Goal: Communication & Community: Answer question/provide support

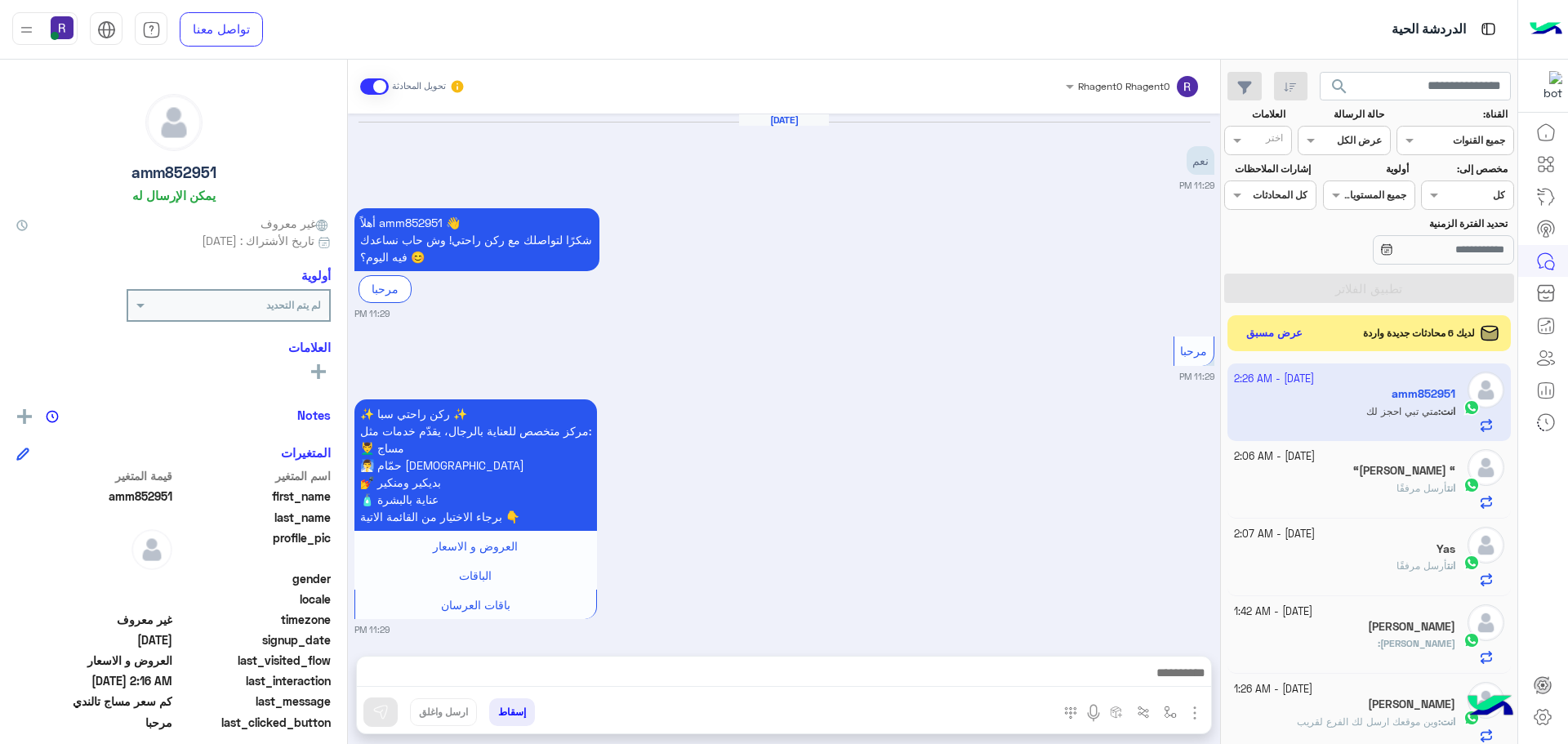
scroll to position [616, 0]
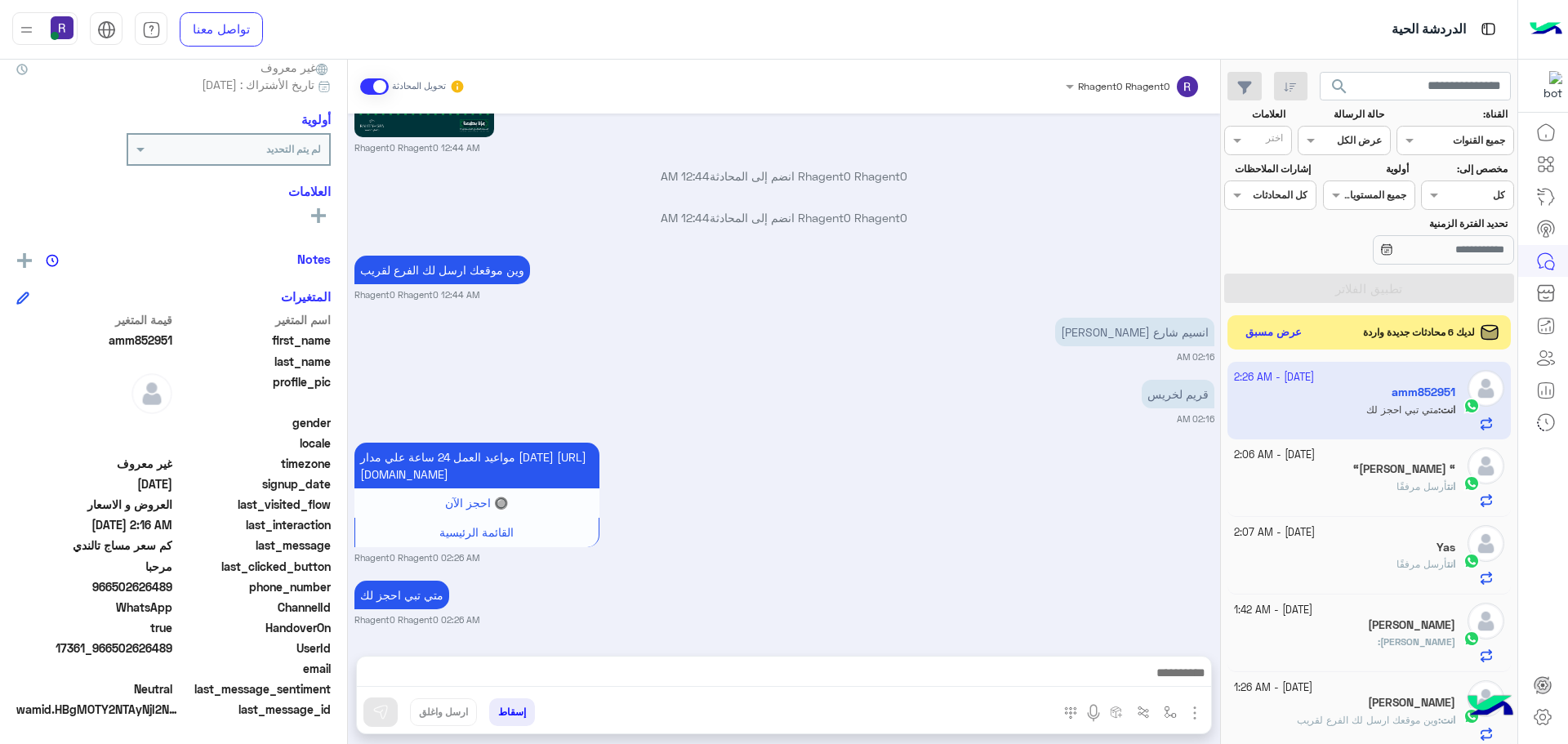
click at [1249, 330] on button "عرض مسبق" at bounding box center [1274, 333] width 69 height 22
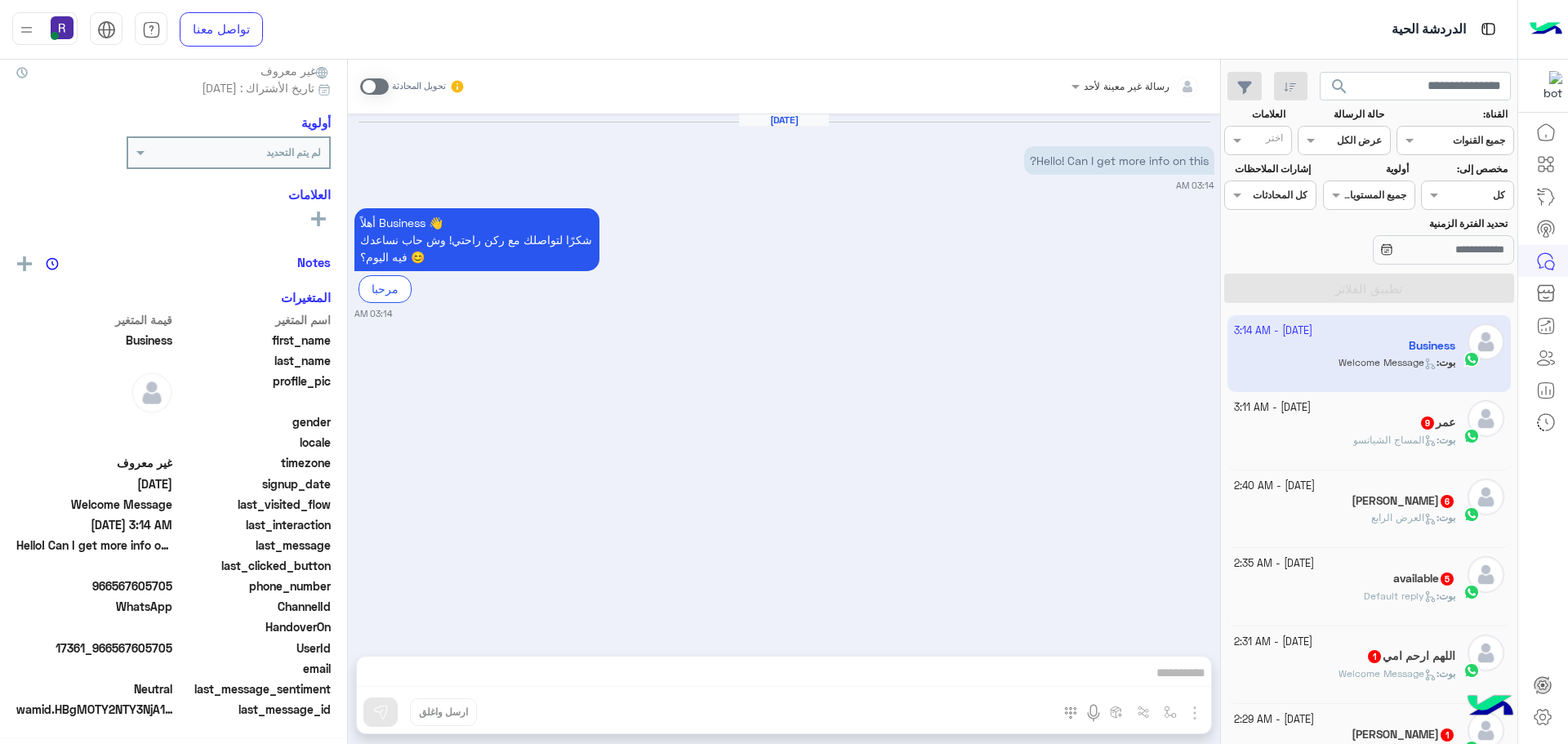
scroll to position [156, 0]
click at [1344, 451] on div "بوت : المساج الشياتسو" at bounding box center [1345, 447] width 222 height 29
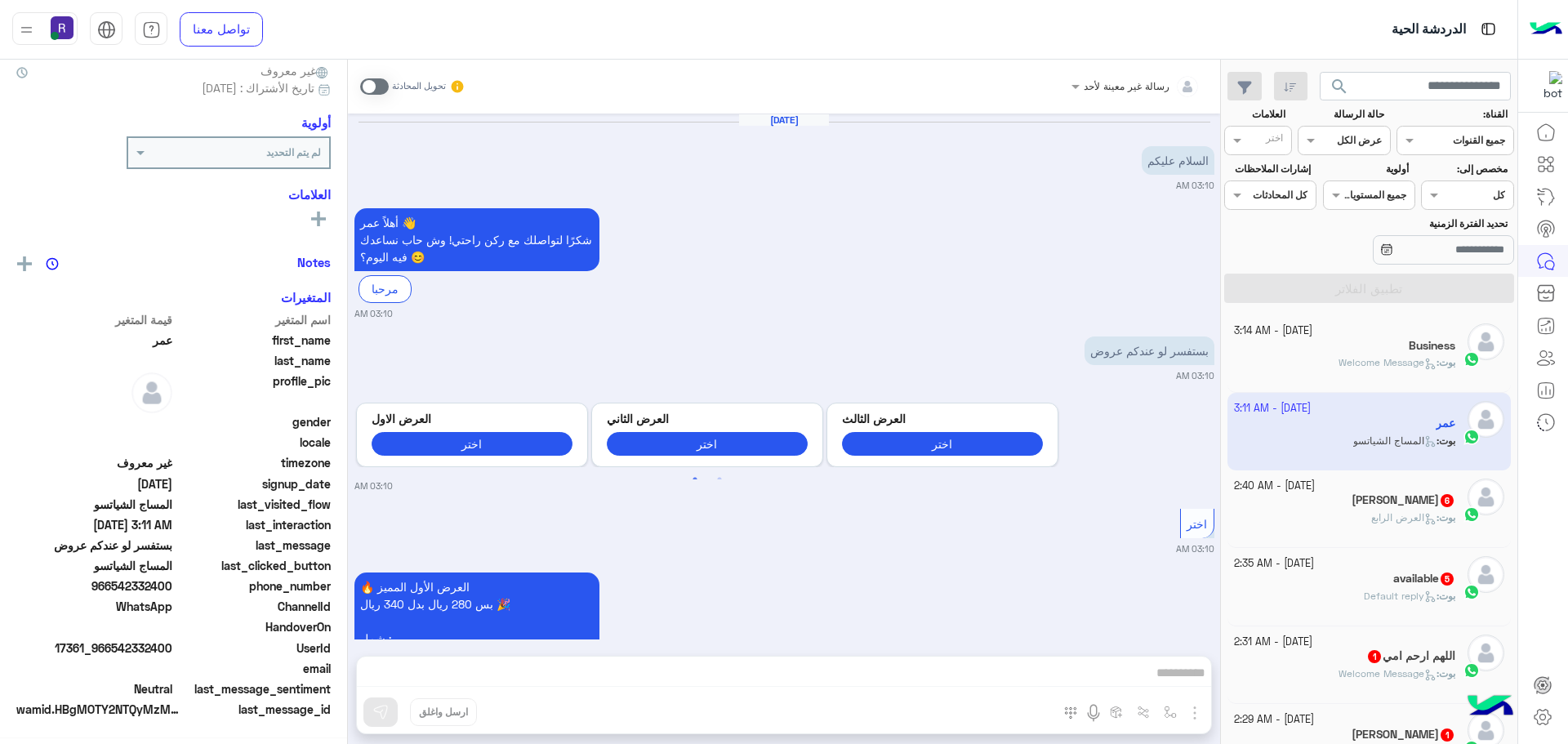
scroll to position [153, 0]
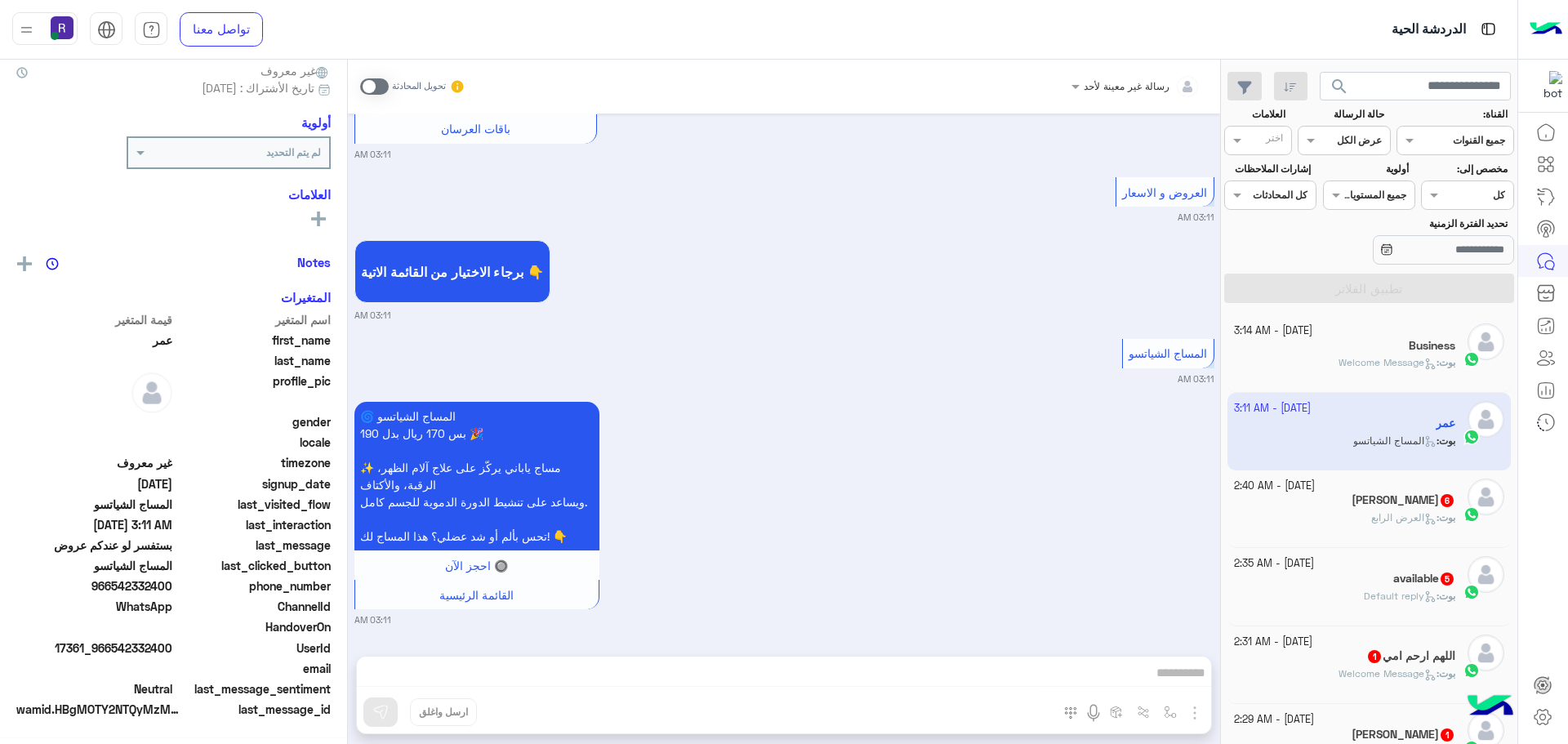
click at [1371, 523] on span "العرض الرابع" at bounding box center [1403, 517] width 65 height 12
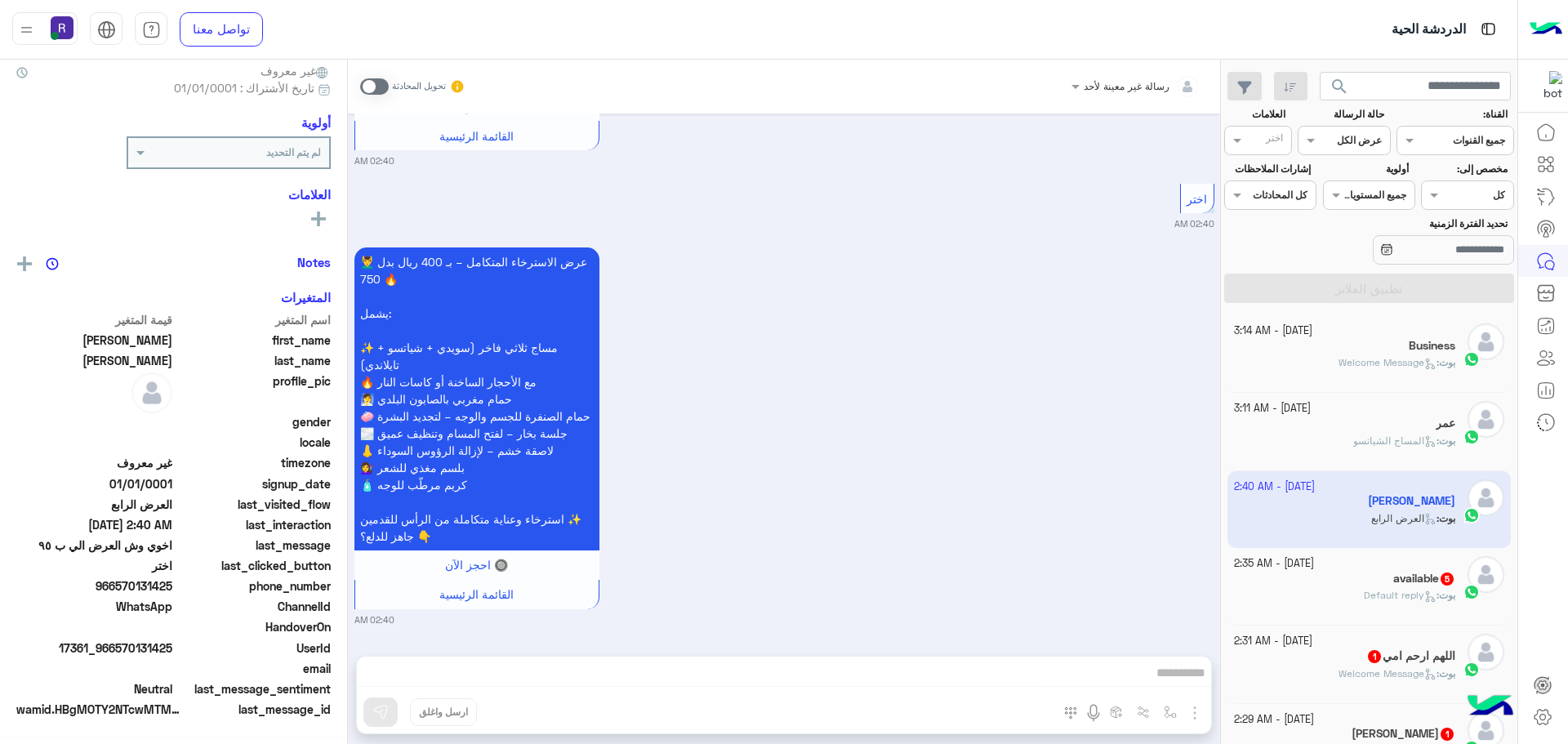
scroll to position [156, 0]
click at [1401, 585] on h5 "available 5" at bounding box center [1424, 579] width 62 height 14
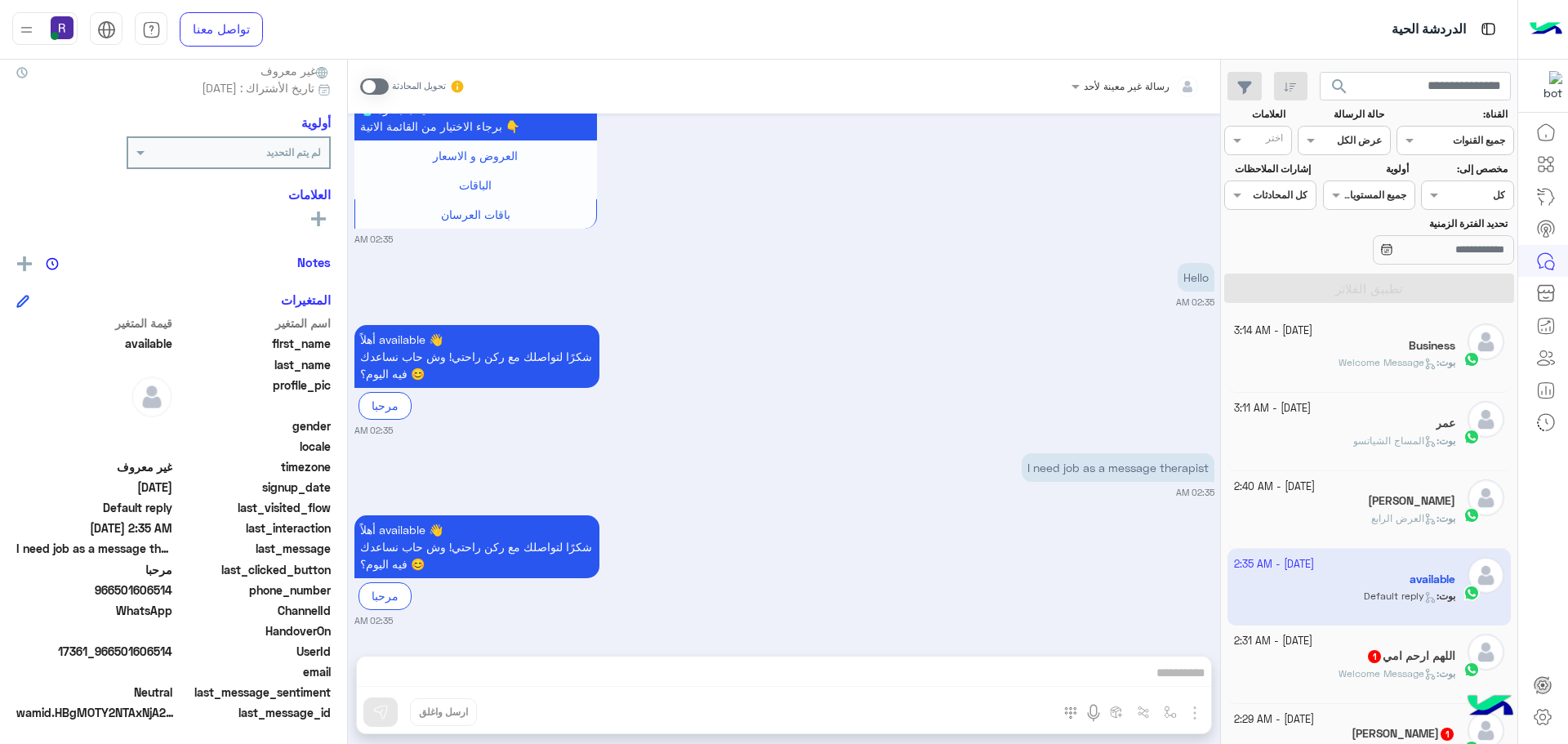
scroll to position [156, 0]
click at [1393, 683] on div "بوت : Welcome Message" at bounding box center [1345, 680] width 222 height 29
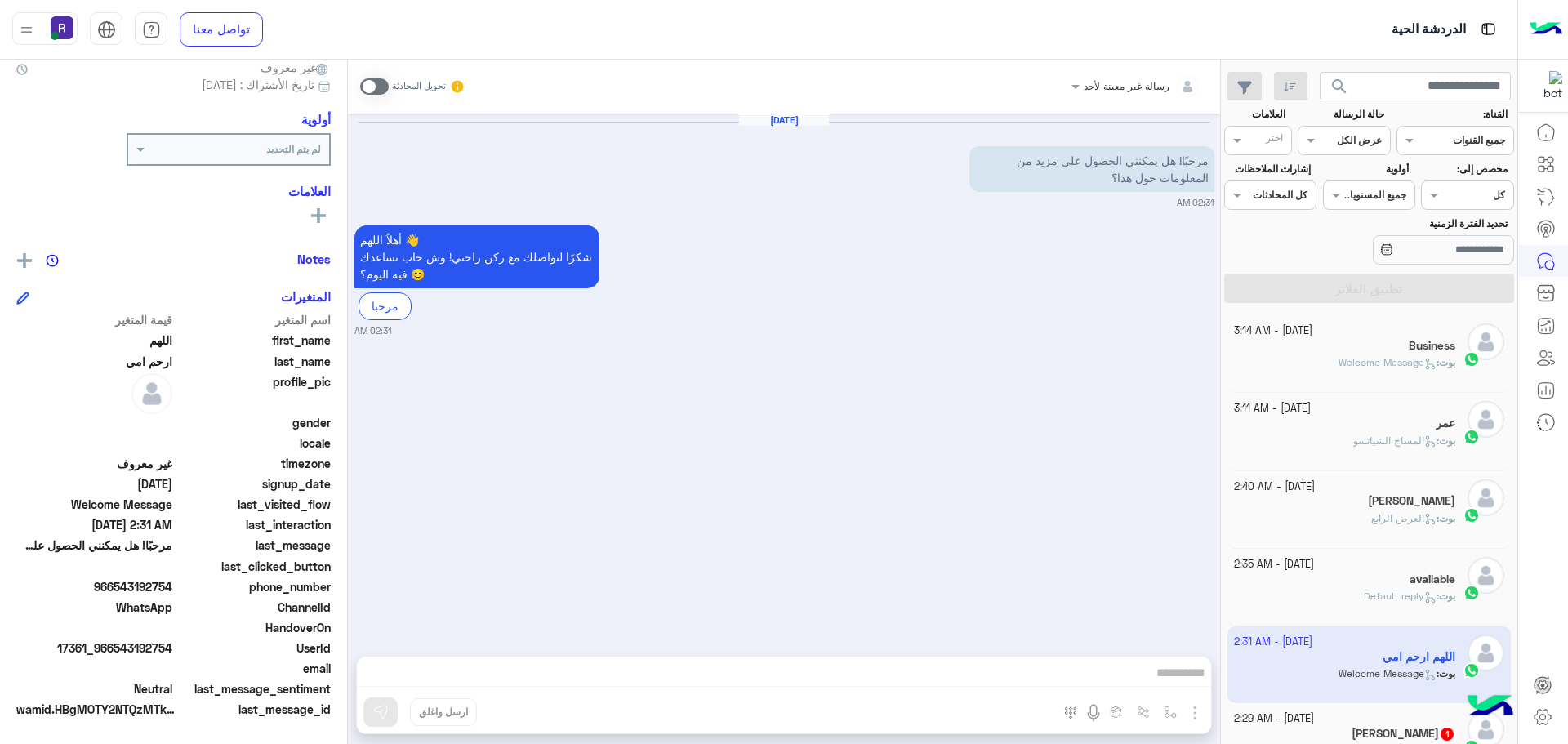
click at [359, 94] on div "رسالة غير معينة لأحد تحويل المحادثة" at bounding box center [784, 87] width 872 height 54
click at [360, 93] on label at bounding box center [374, 86] width 29 height 16
click at [1198, 710] on img "button" at bounding box center [1194, 713] width 20 height 20
click at [1173, 673] on span "الصور" at bounding box center [1163, 677] width 31 height 19
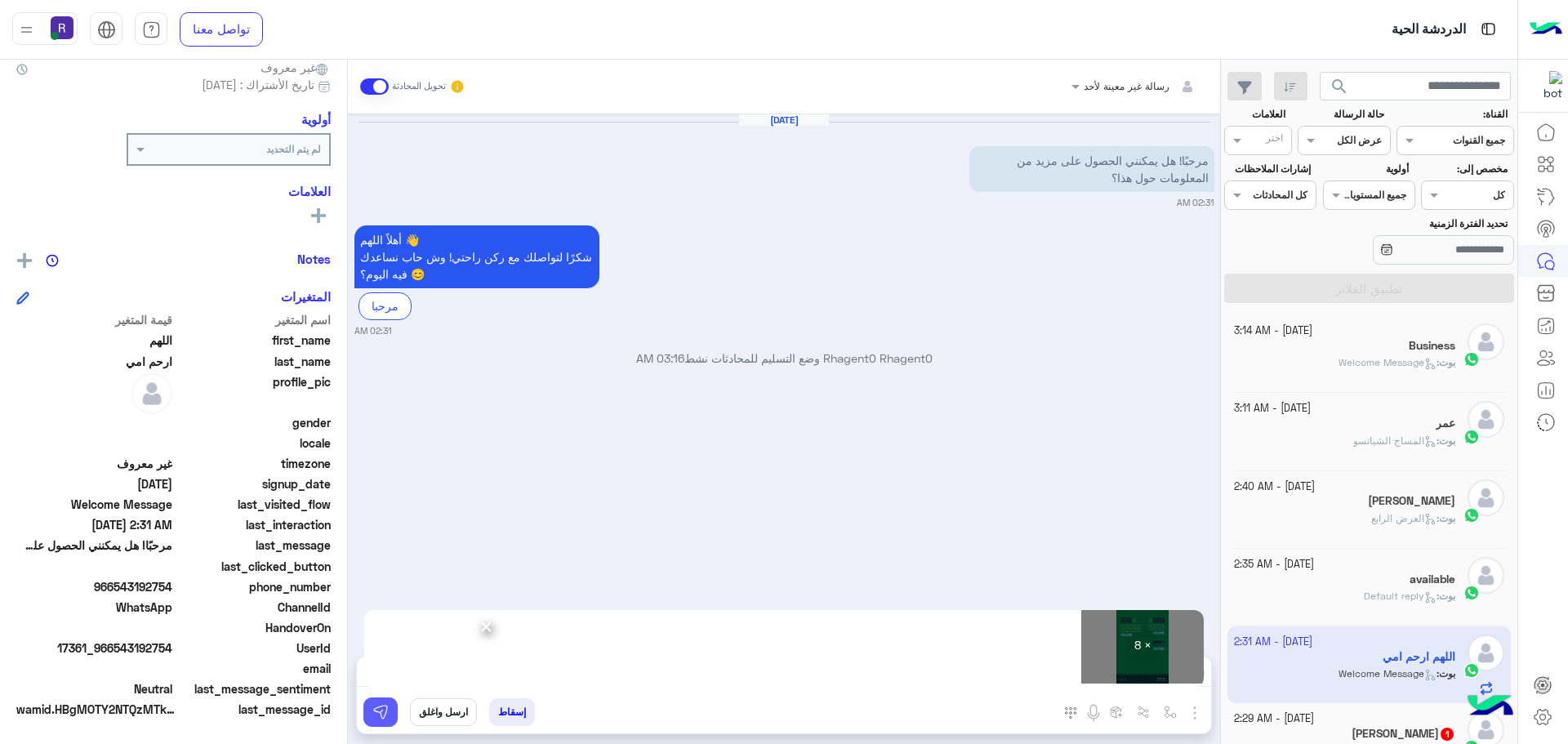
click at [388, 706] on img at bounding box center [380, 712] width 16 height 16
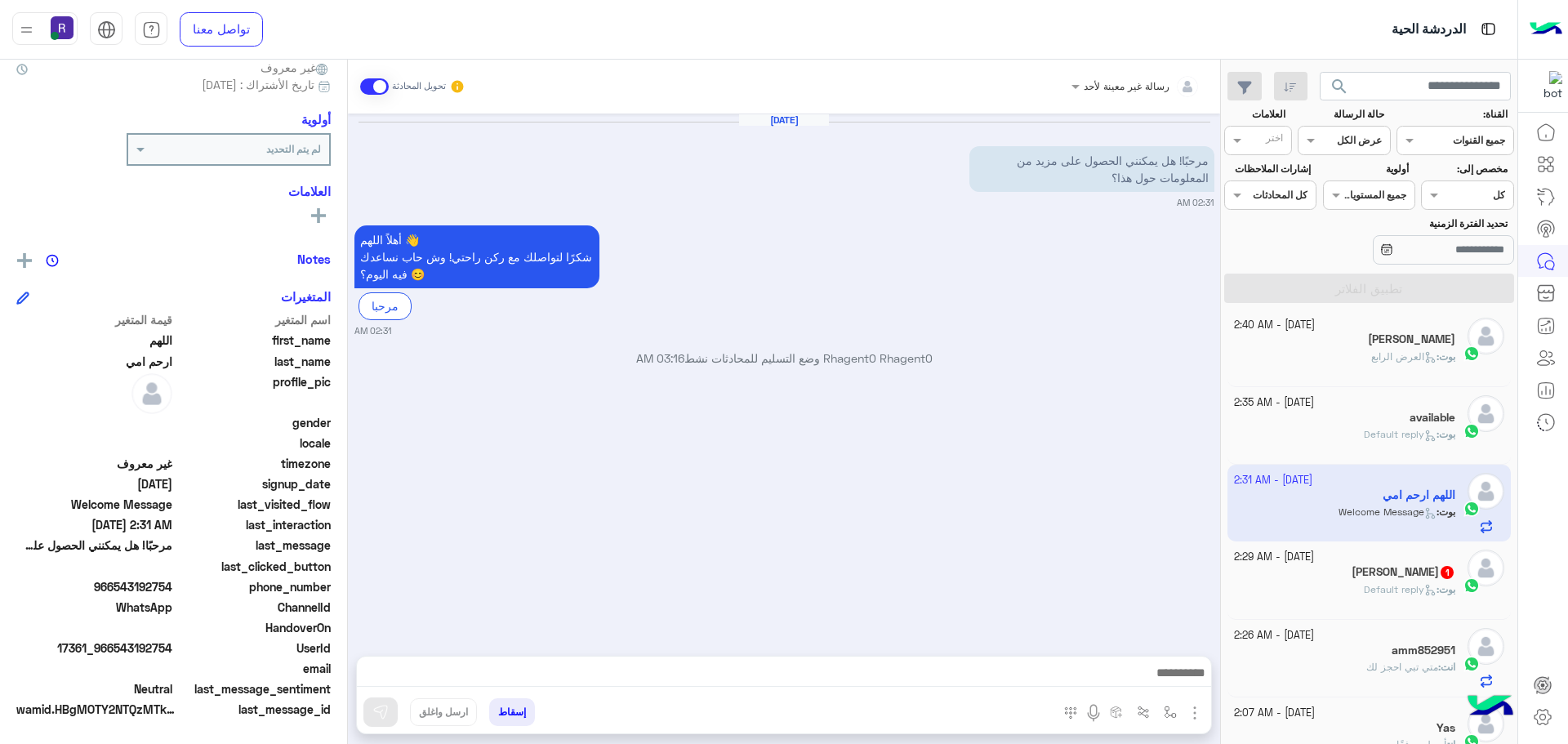
scroll to position [163, 0]
click at [1393, 573] on h5 "[PERSON_NAME] 1" at bounding box center [1403, 570] width 104 height 14
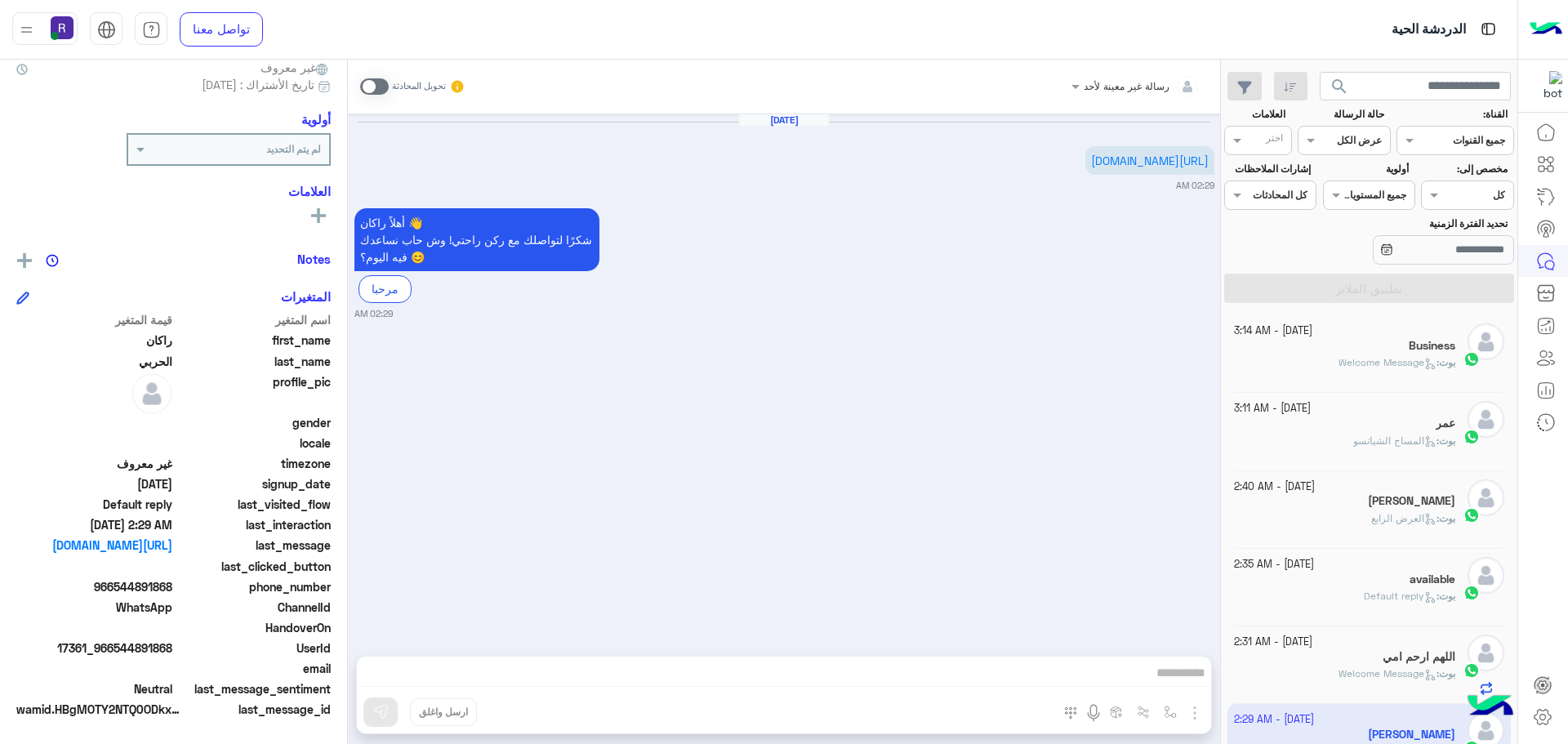
click at [1436, 363] on b "بوت :" at bounding box center [1446, 362] width 19 height 12
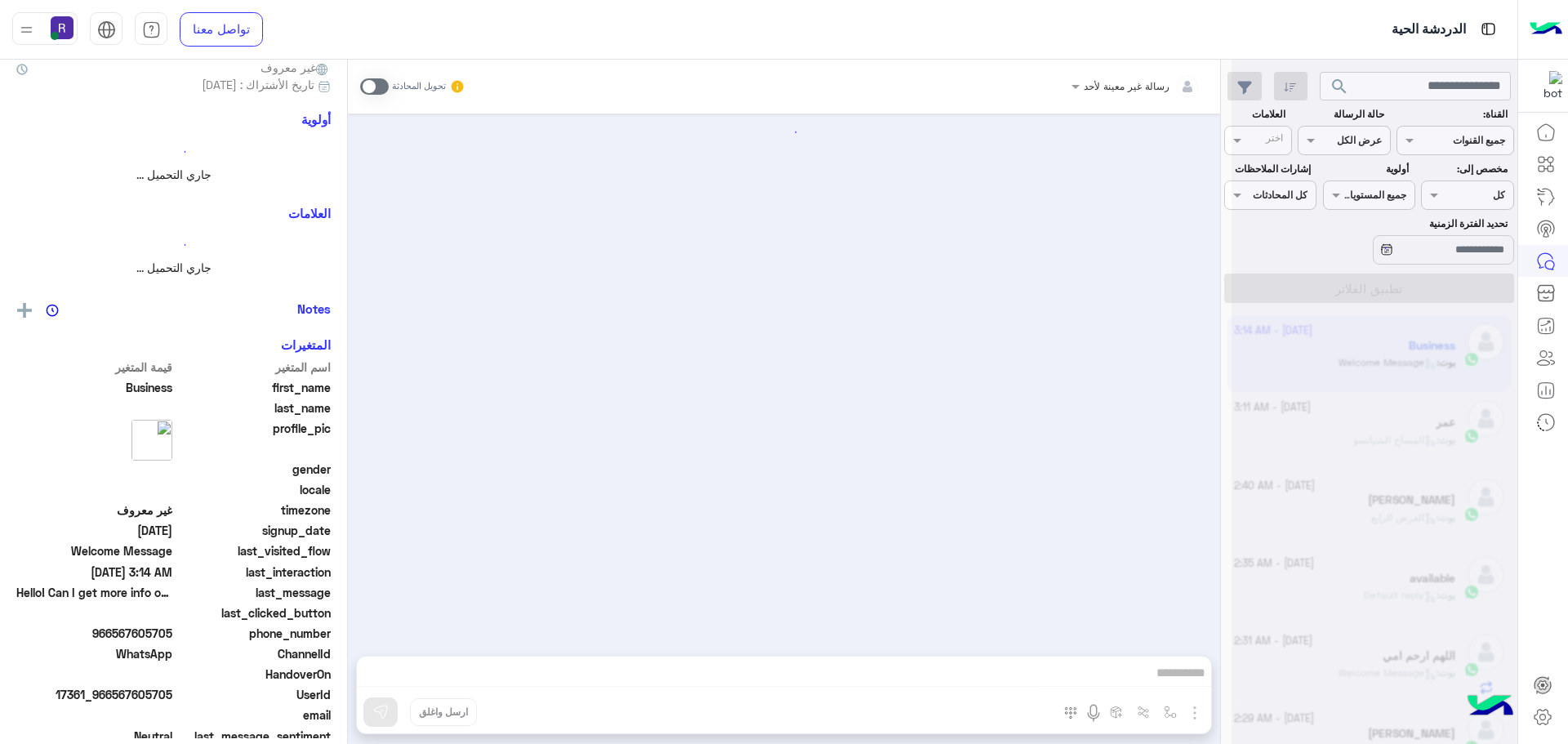
scroll to position [153, 0]
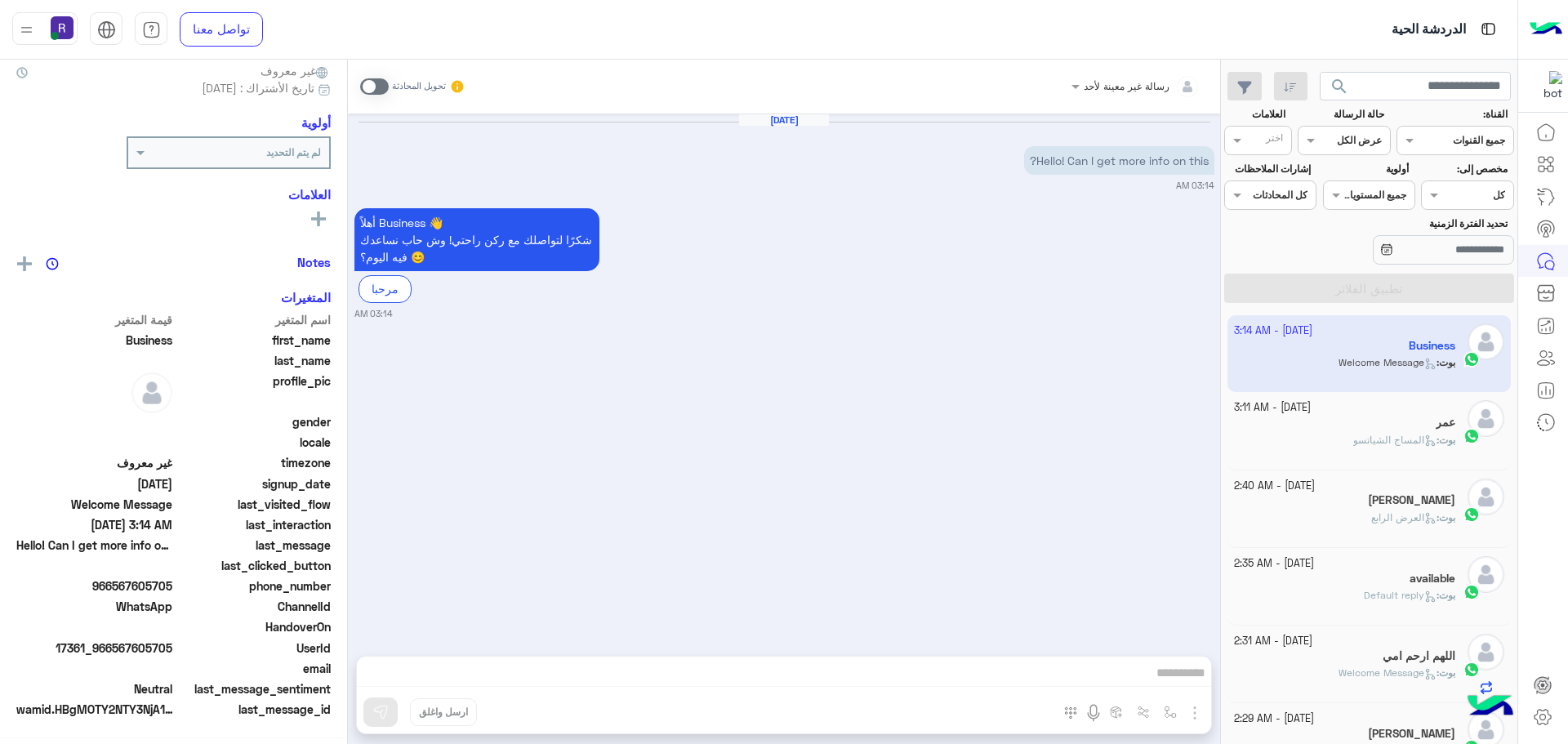
click at [1392, 442] on span "المساج الشياتسو" at bounding box center [1395, 439] width 83 height 12
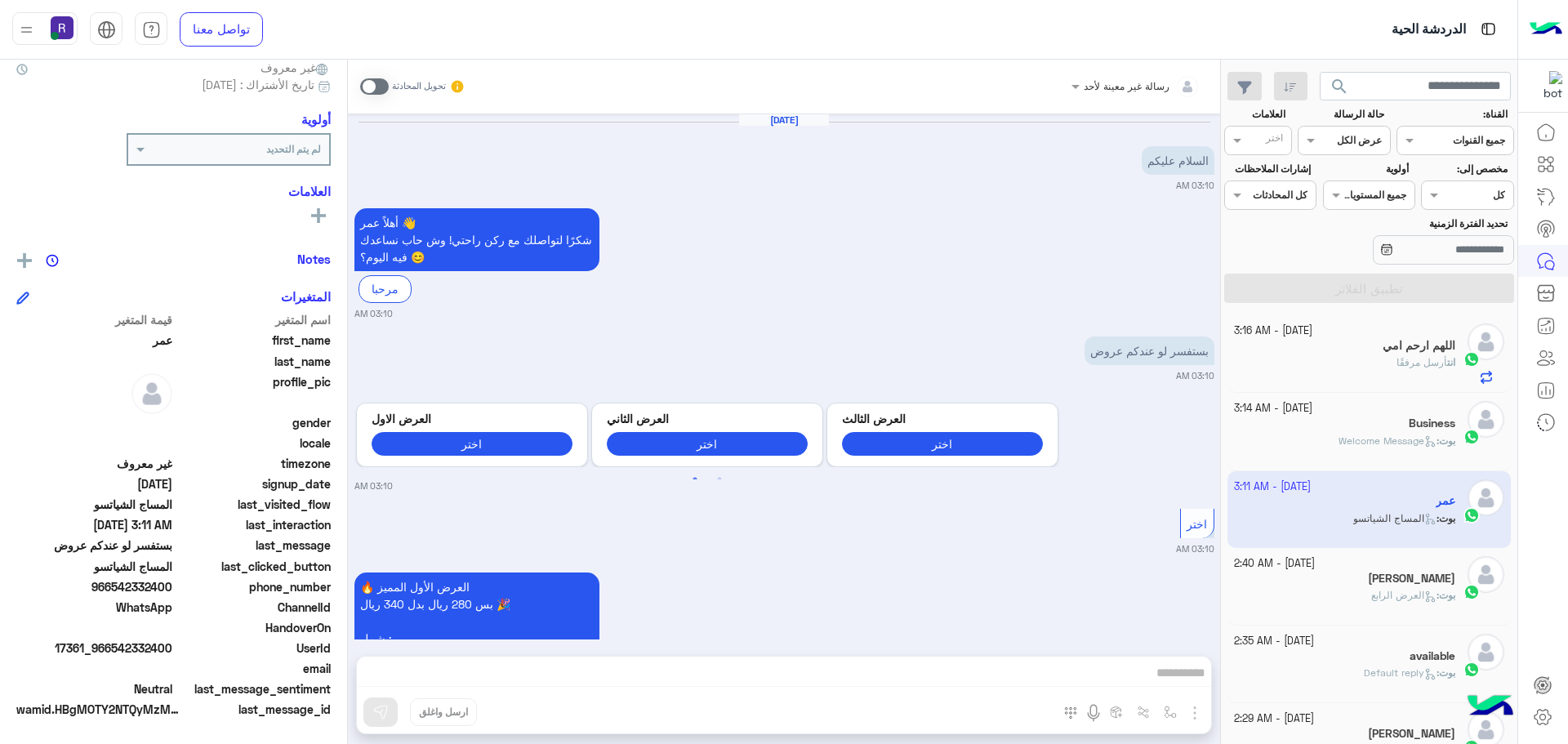
scroll to position [2498, 0]
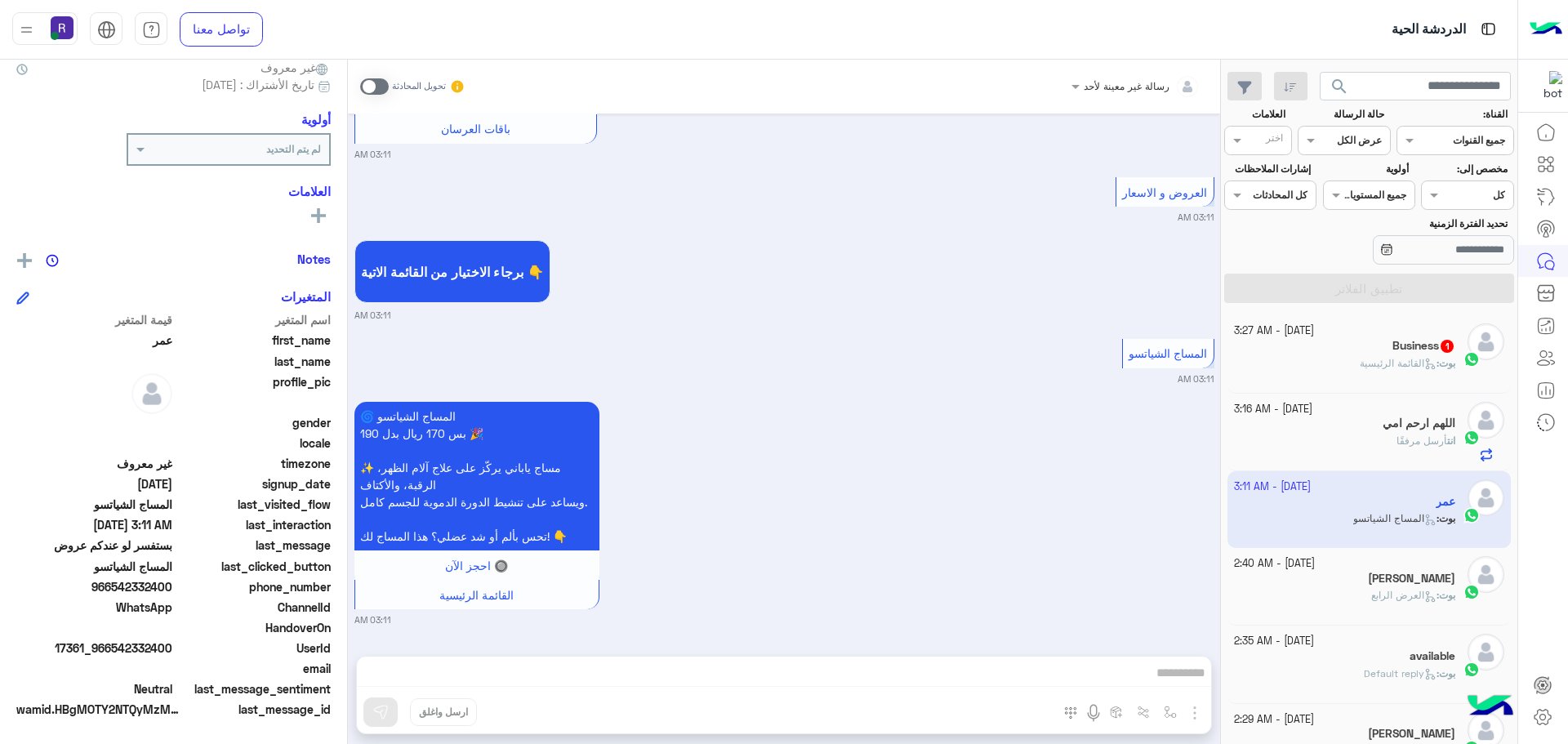
click at [1377, 356] on p "بوت : القائمة الرئيسية" at bounding box center [1407, 363] width 96 height 14
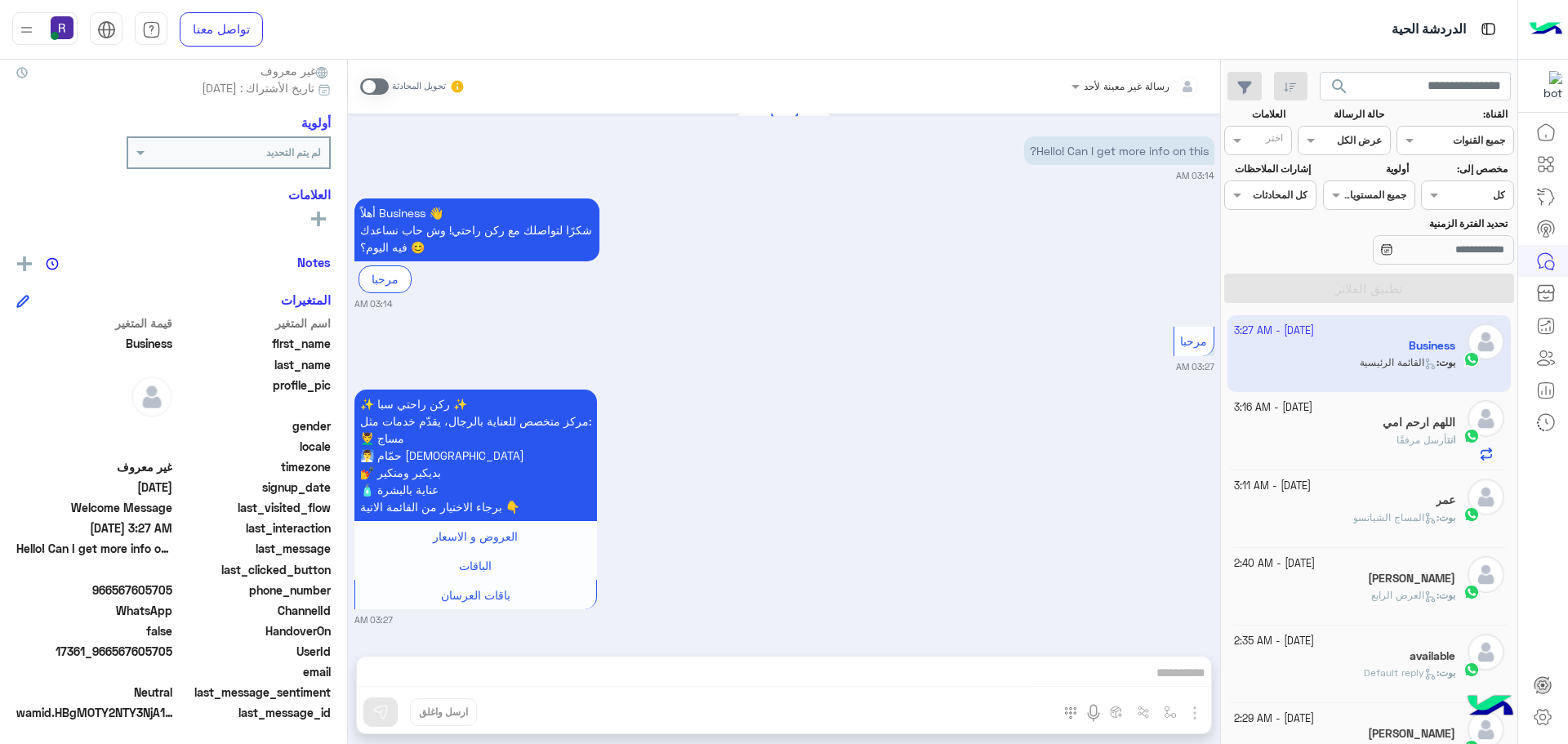
scroll to position [156, 0]
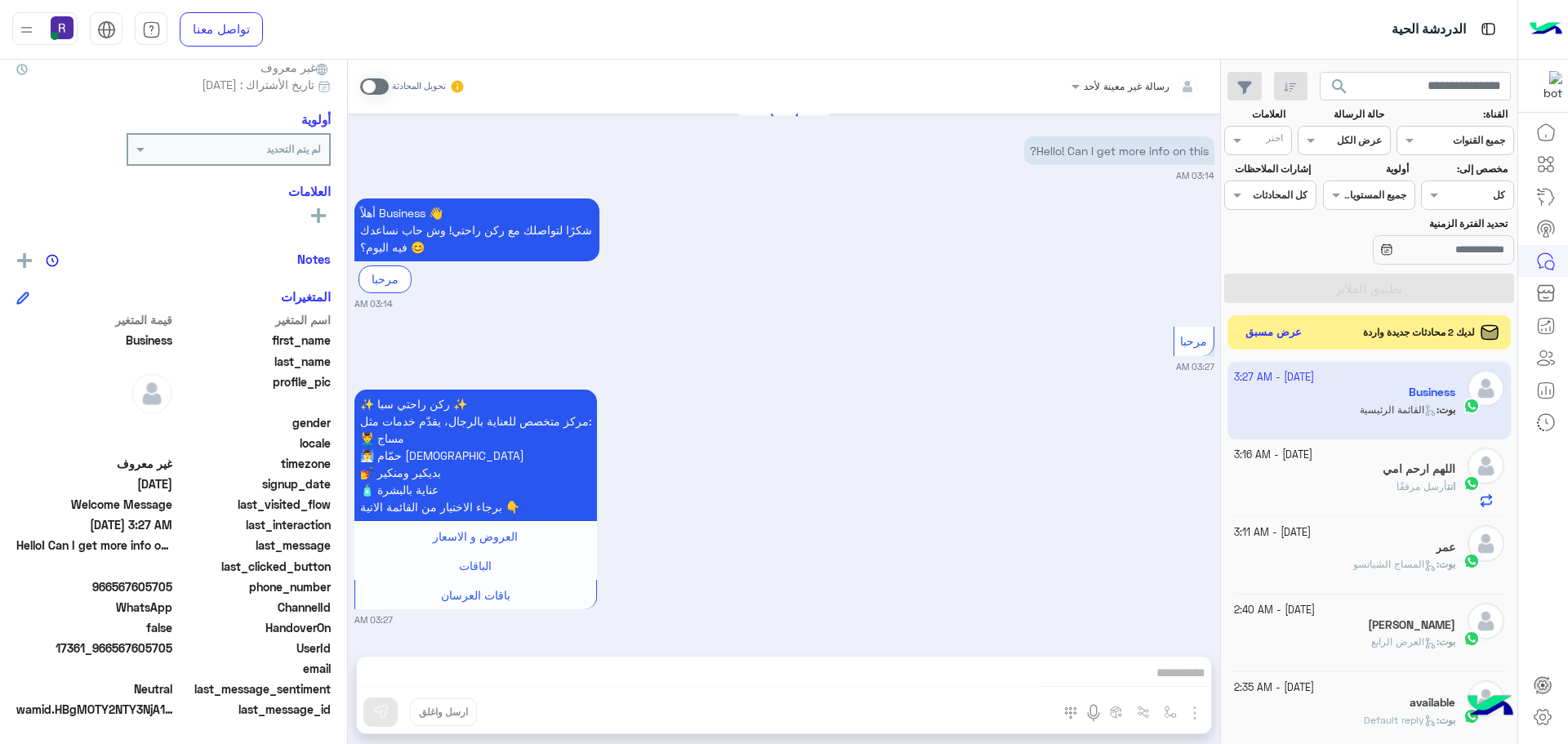
click at [1274, 328] on button "عرض مسبق" at bounding box center [1274, 333] width 69 height 22
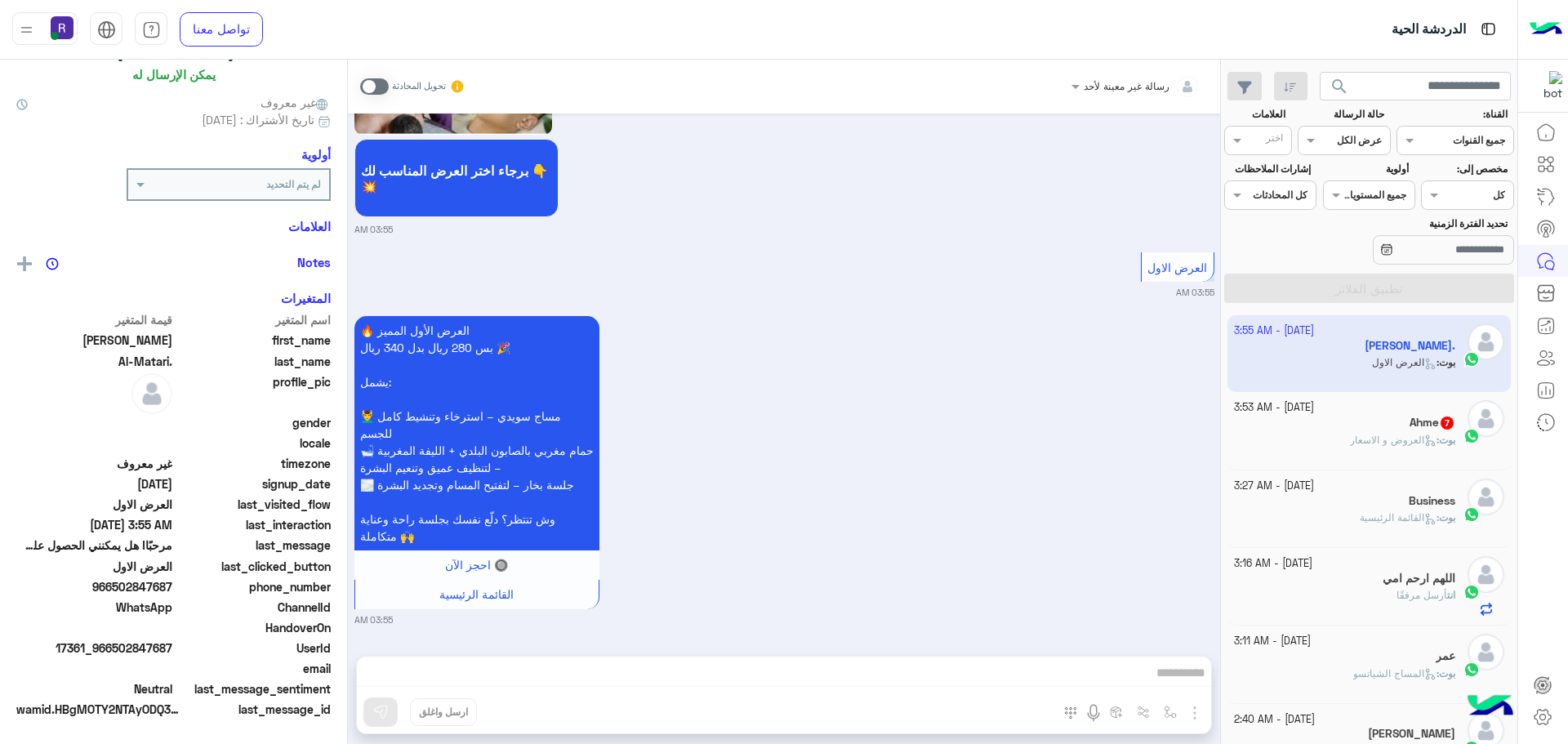
scroll to position [153, 0]
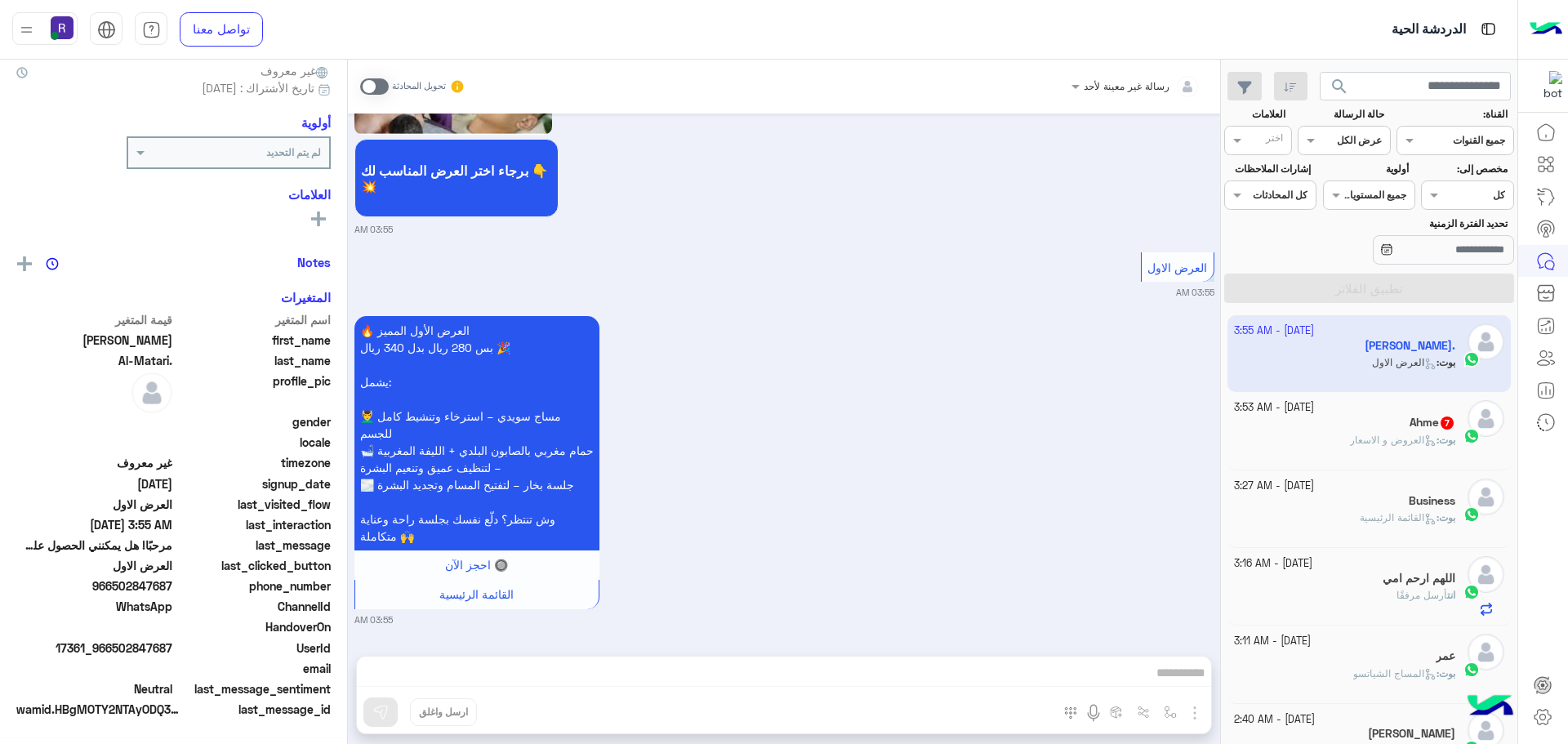
click at [1366, 439] on span "العروض و الاسعار" at bounding box center [1393, 439] width 87 height 12
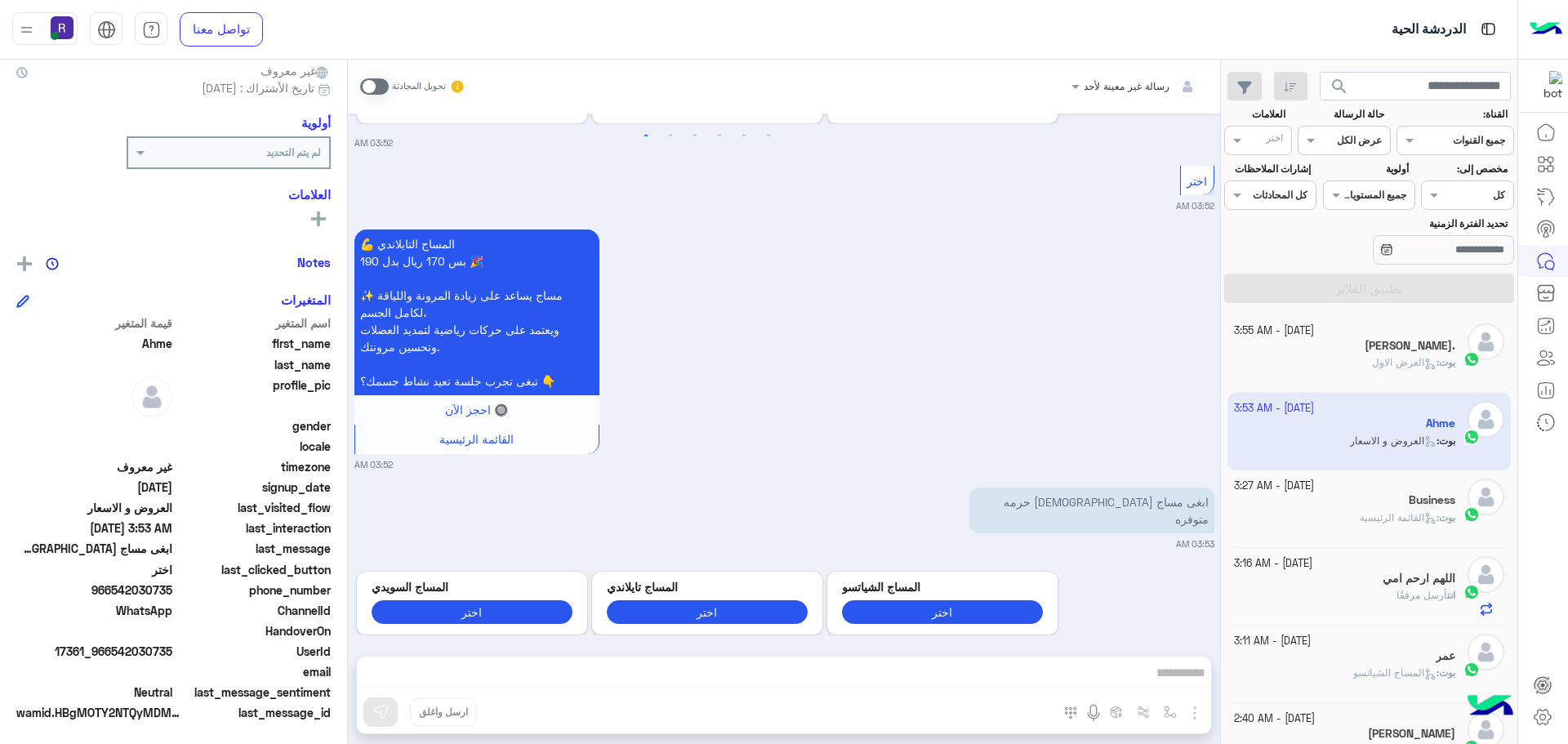
scroll to position [156, 0]
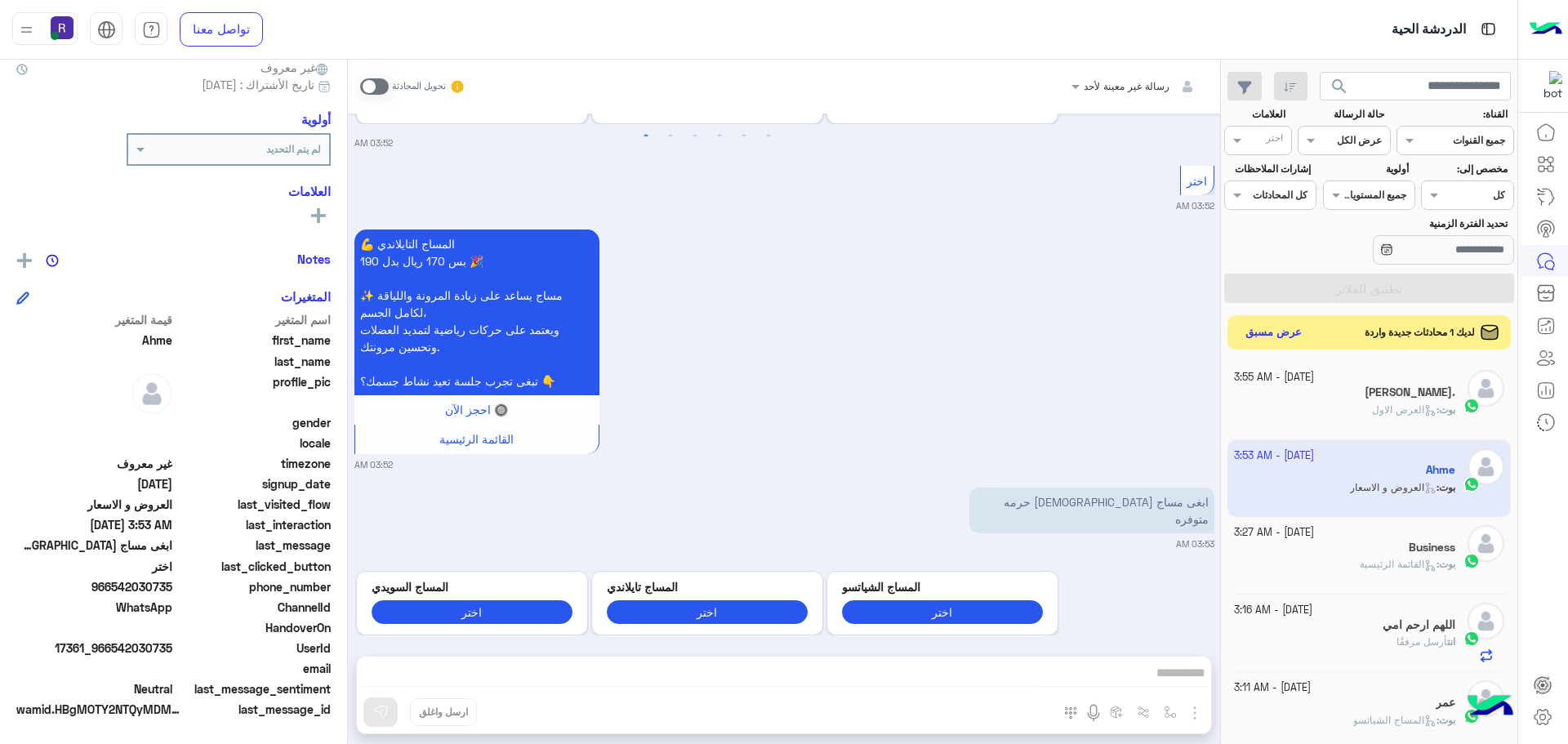
click at [1304, 336] on button "عرض مسبق" at bounding box center [1274, 333] width 69 height 22
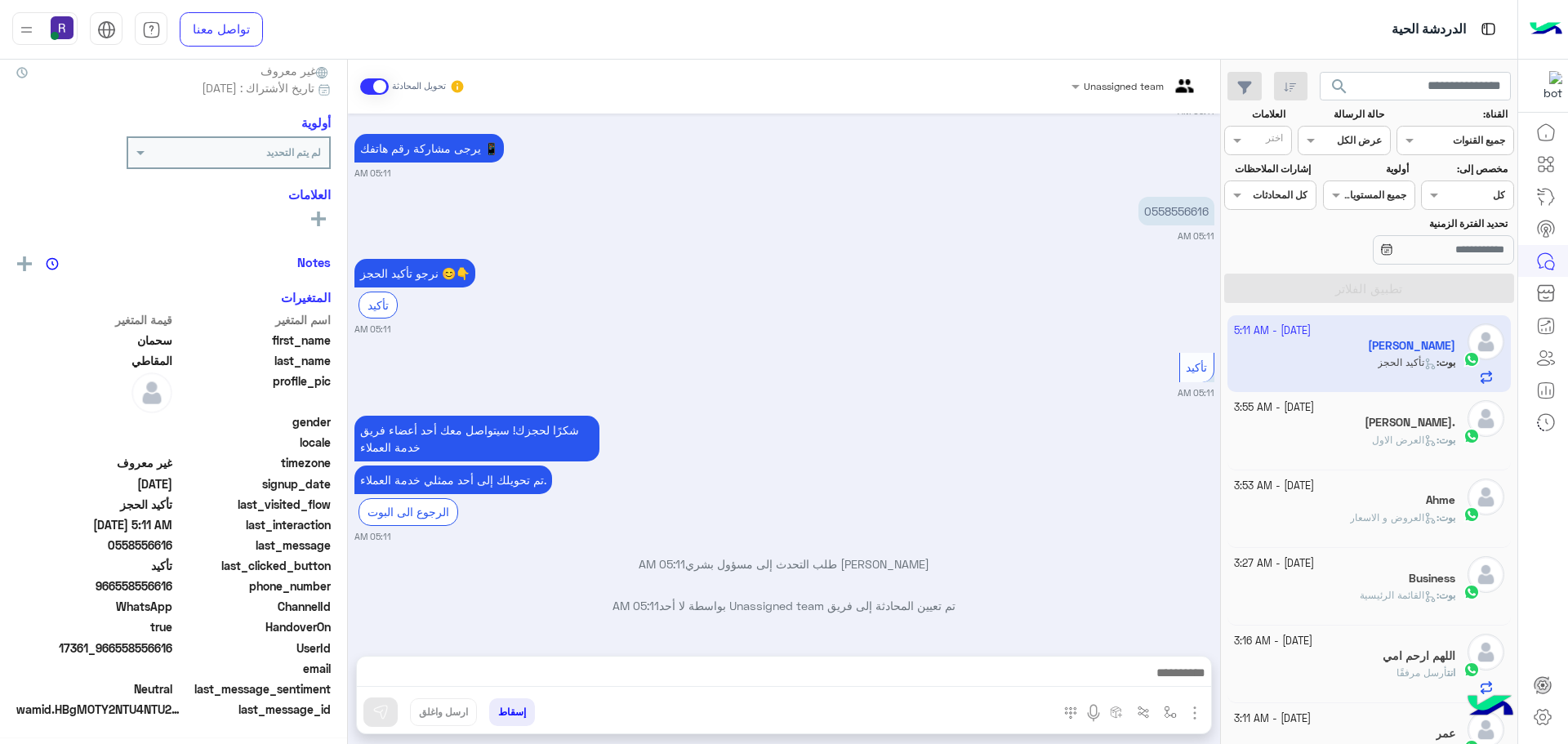
scroll to position [156, 0]
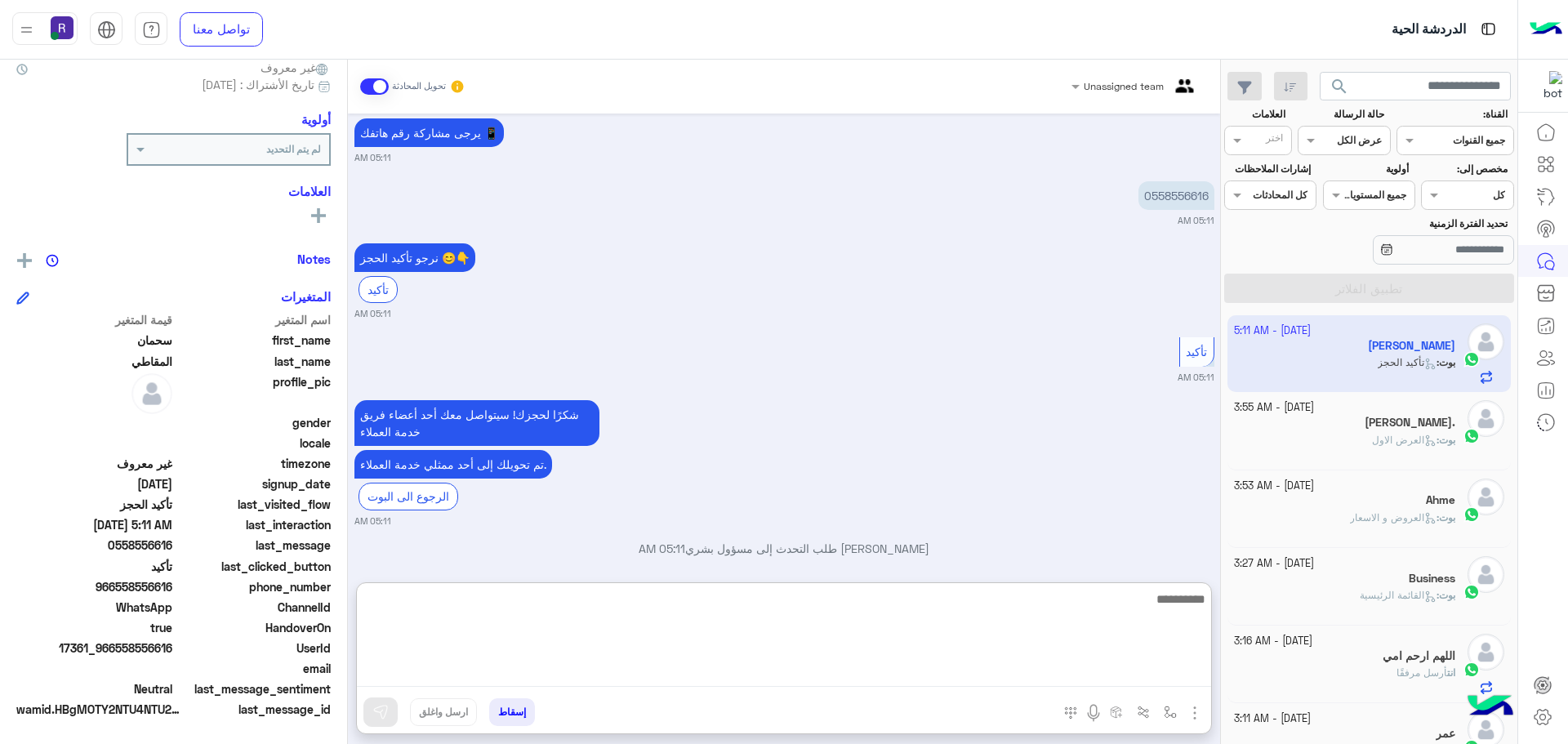
click at [904, 671] on textarea at bounding box center [784, 637] width 854 height 98
paste textarea "**********"
type textarea "**********"
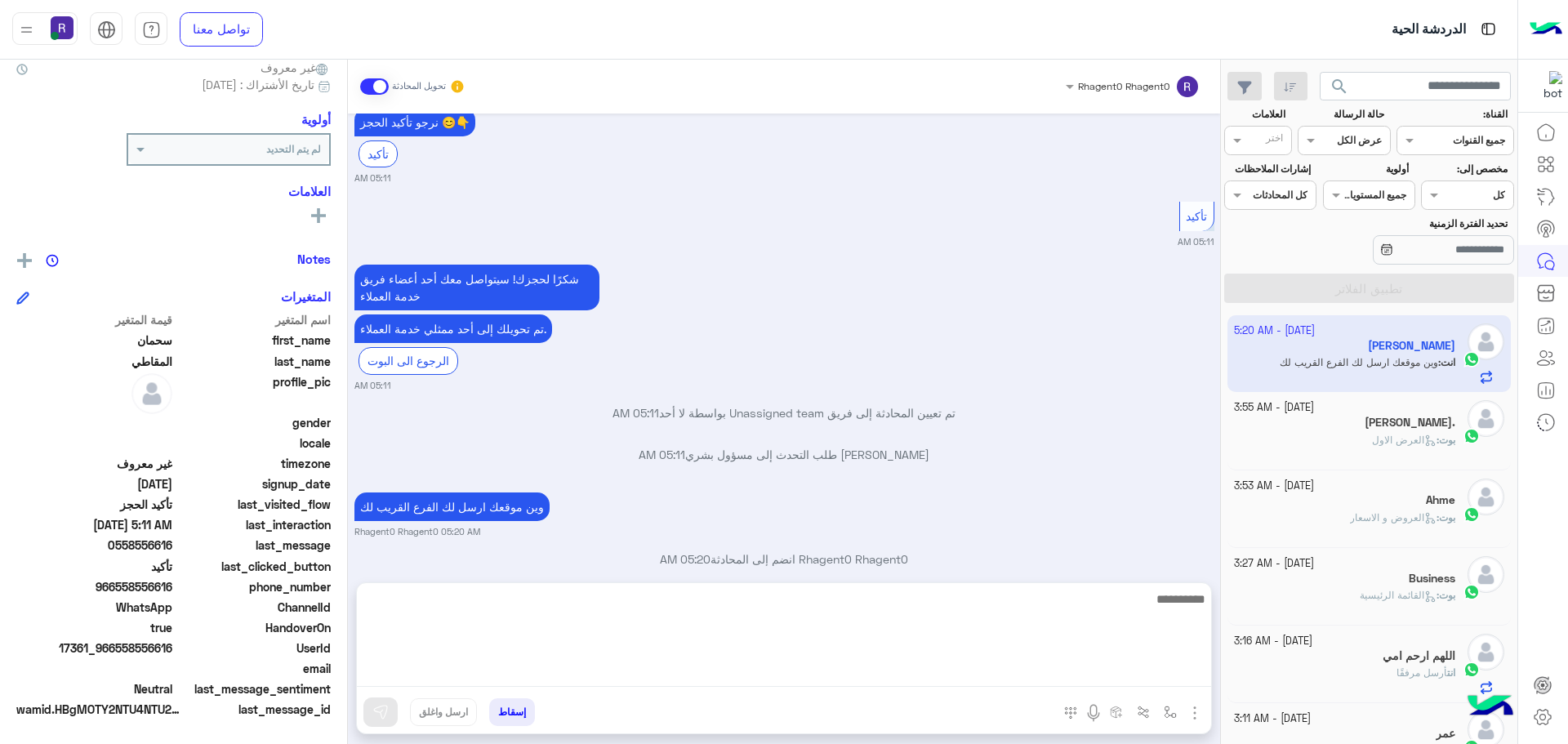
scroll to position [1836, 0]
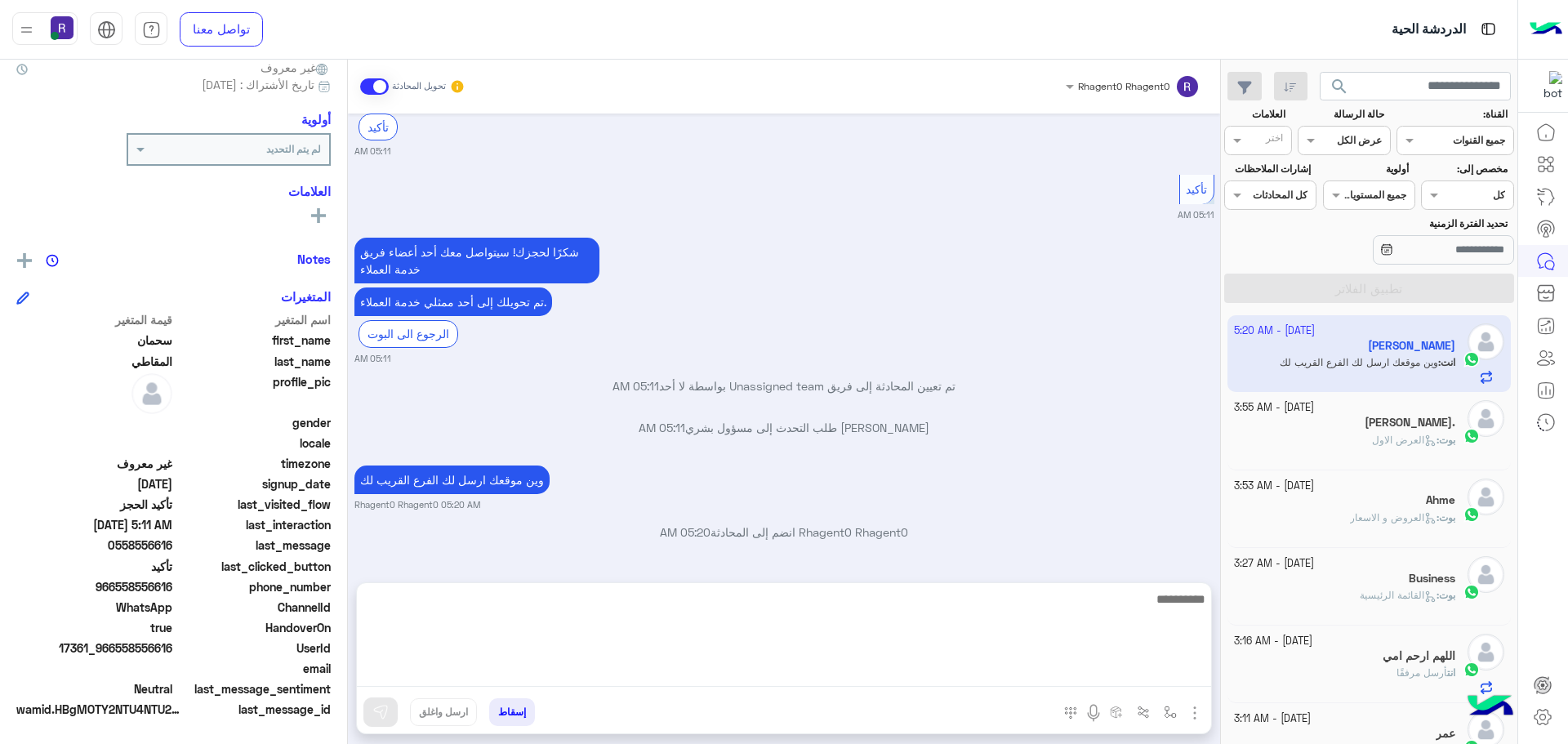
click at [960, 454] on div "[DATE] راحتي ؟ 03:08 PM أهلاً سحمان 👋 شكرًا لتواصلك مع ركن راحتي! وش حاب نساعدك…" at bounding box center [784, 339] width 872 height 452
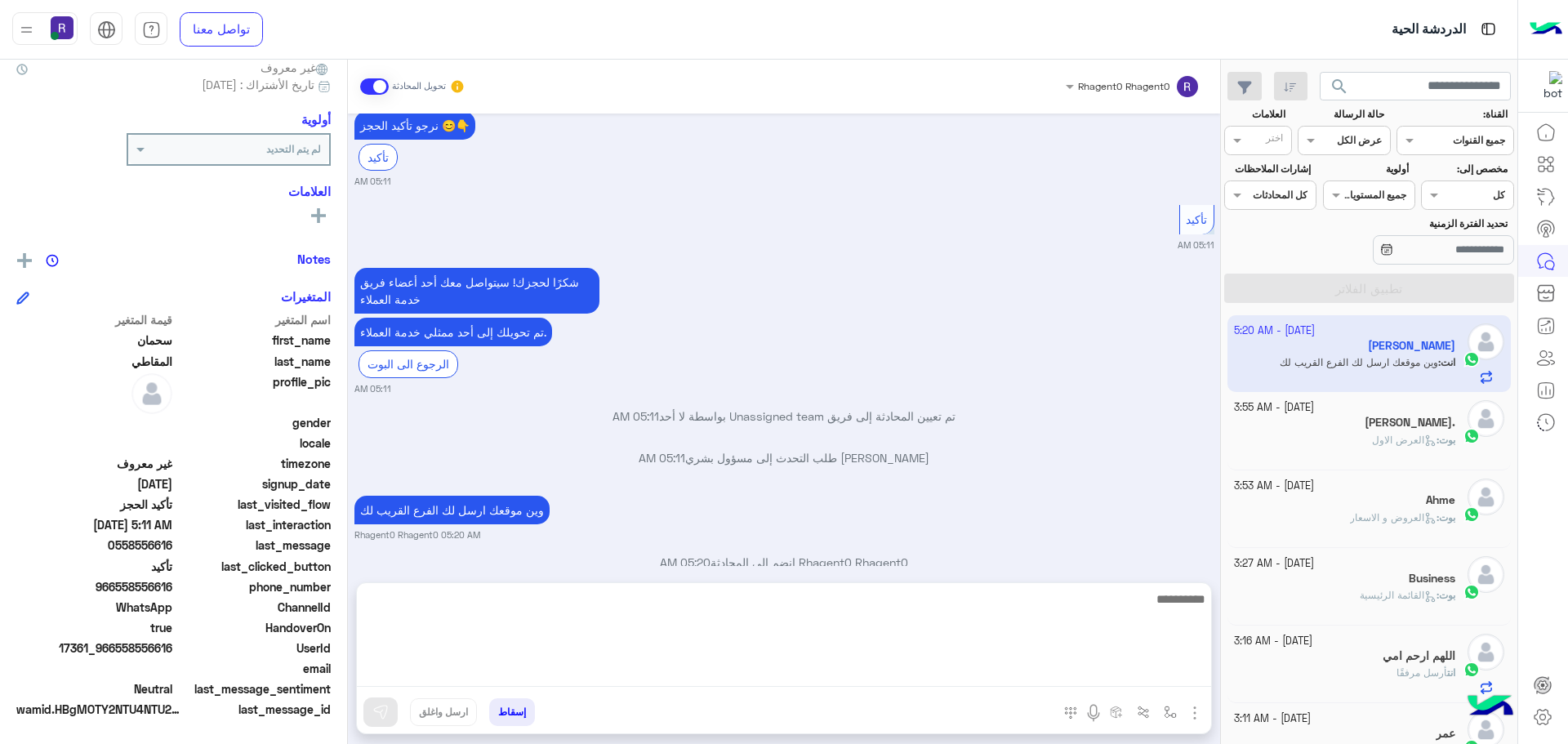
scroll to position [1763, 0]
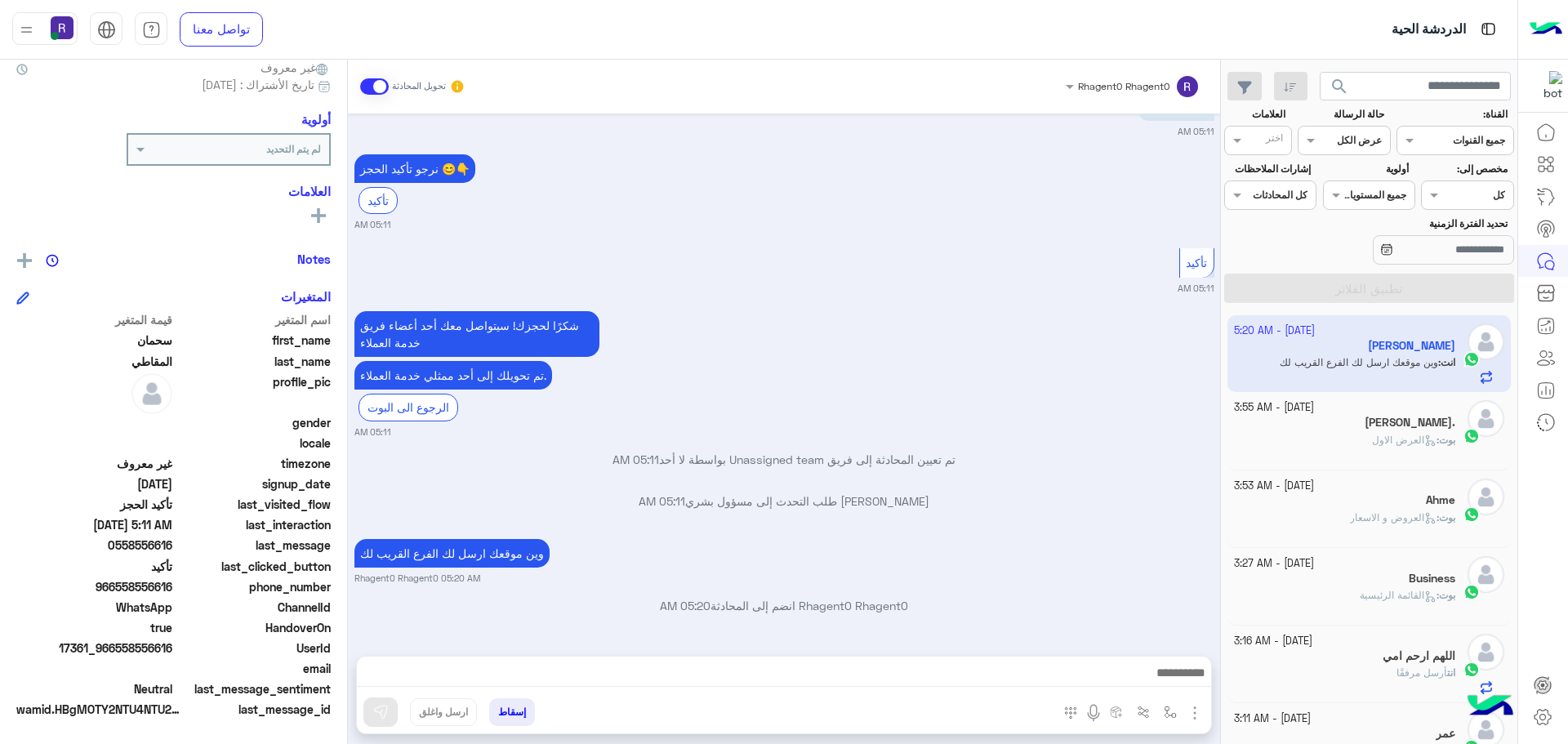
click at [1378, 456] on div "بوت : العرض الاول" at bounding box center [1345, 447] width 222 height 29
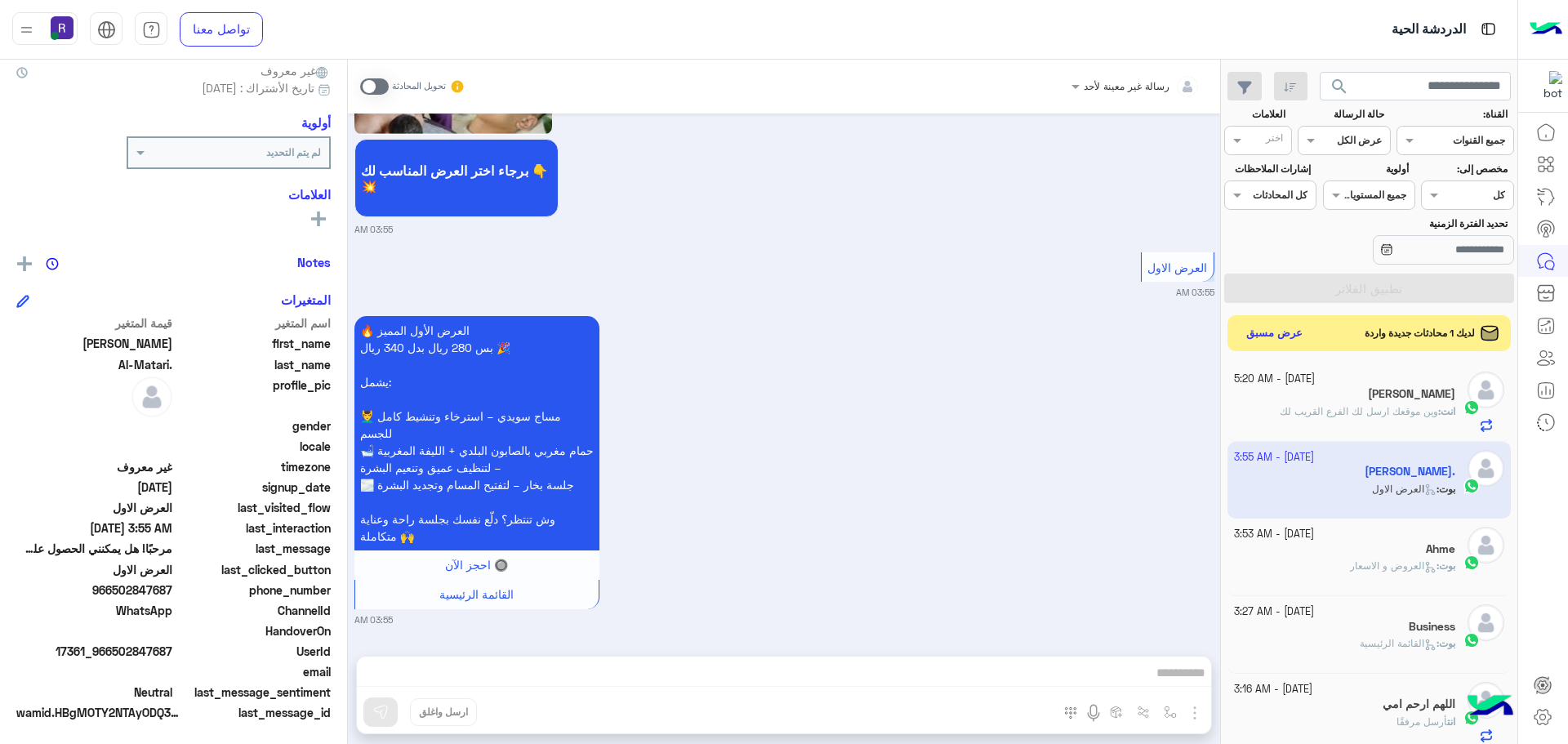
scroll to position [156, 0]
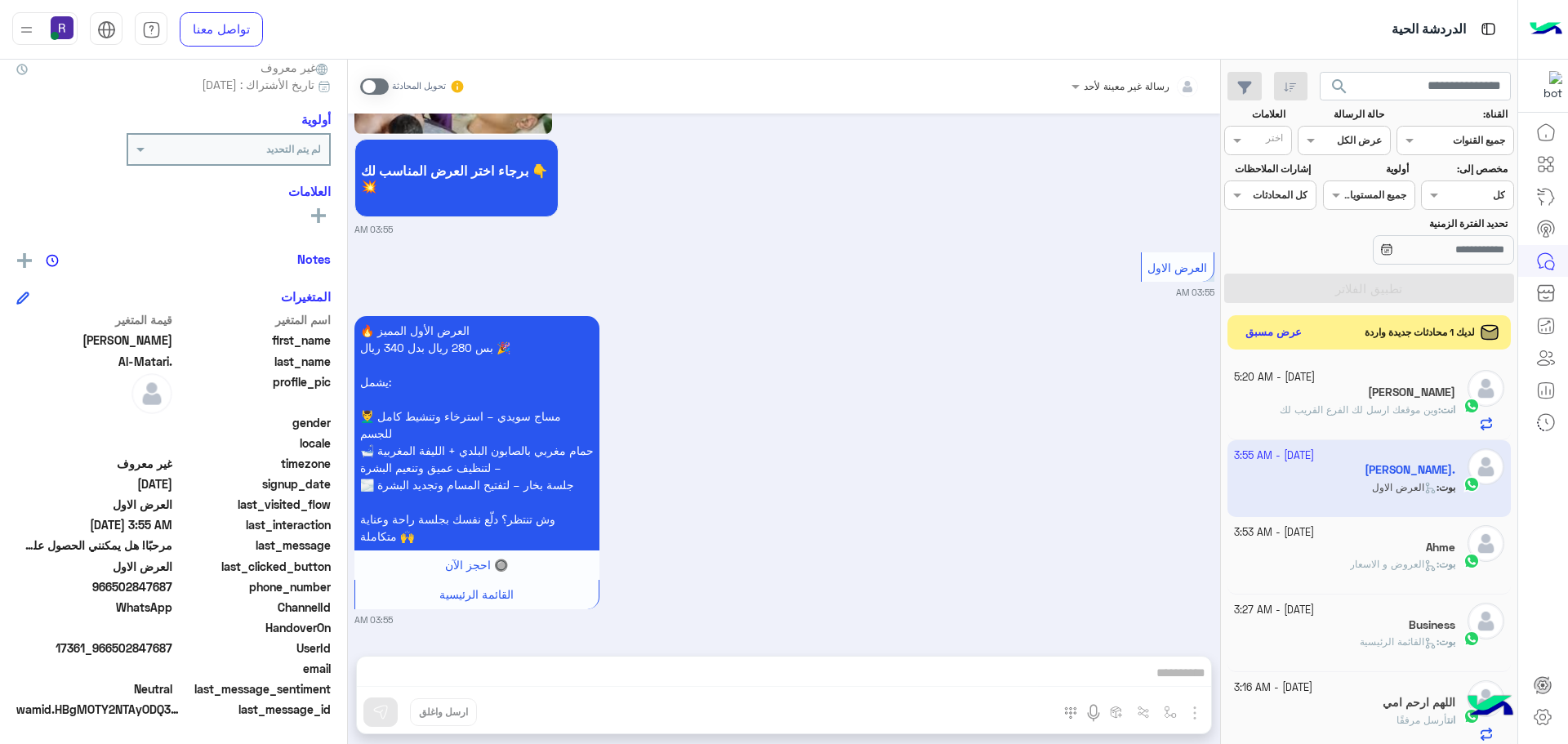
click at [1285, 344] on div "لديك 1 محادثات جديدة واردة عرض مسبق" at bounding box center [1369, 332] width 284 height 34
click at [1291, 322] on button "عرض مسبق" at bounding box center [1274, 333] width 69 height 22
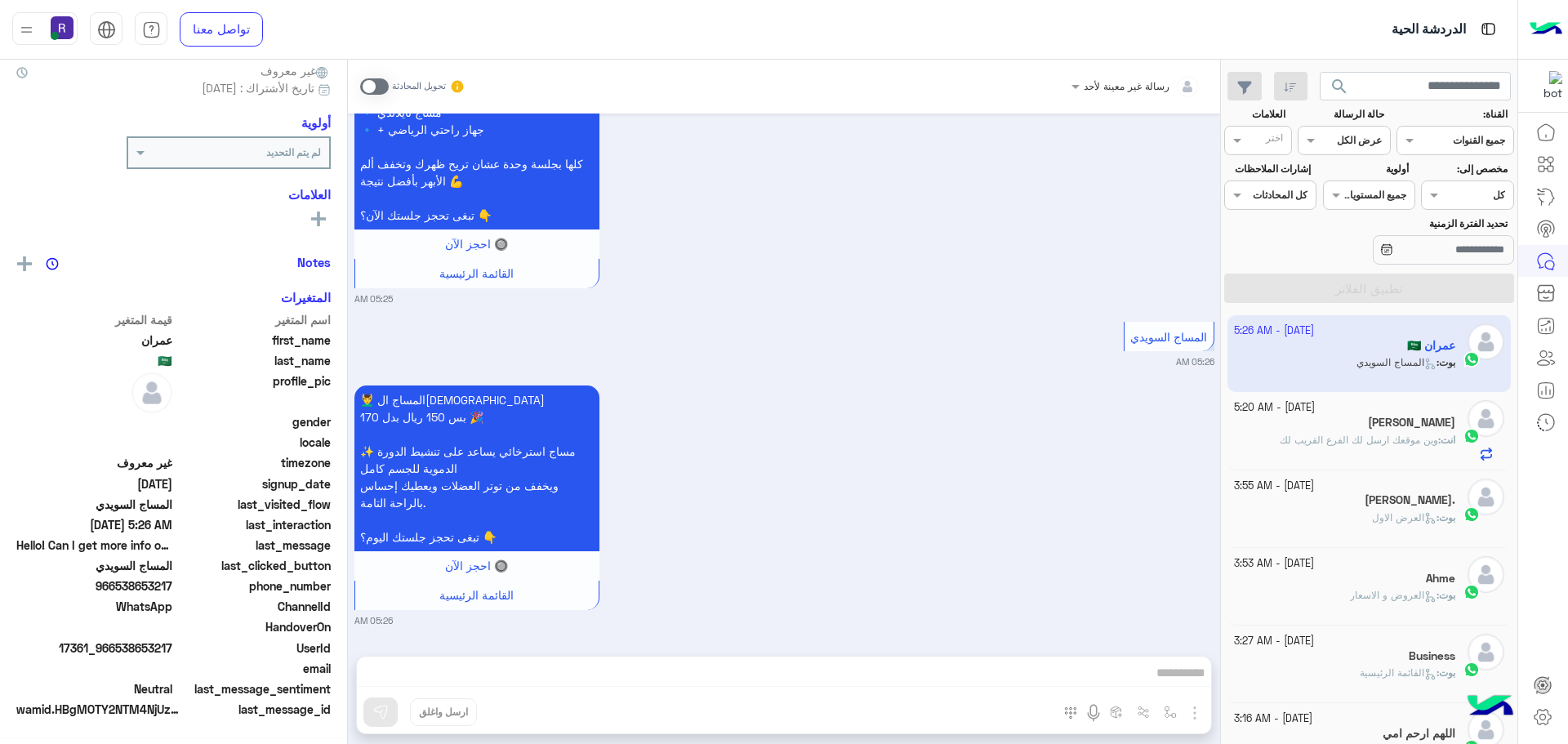
scroll to position [156, 0]
